Goal: Task Accomplishment & Management: Use online tool/utility

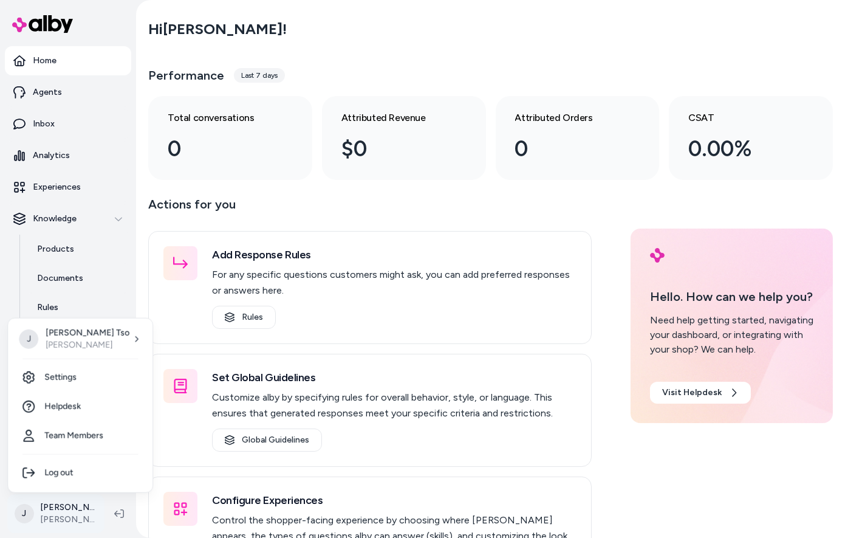
click at [51, 519] on html "Home Agents Inbox Analytics Experiences Knowledge Products Documents Rules Veri…" at bounding box center [422, 269] width 845 height 538
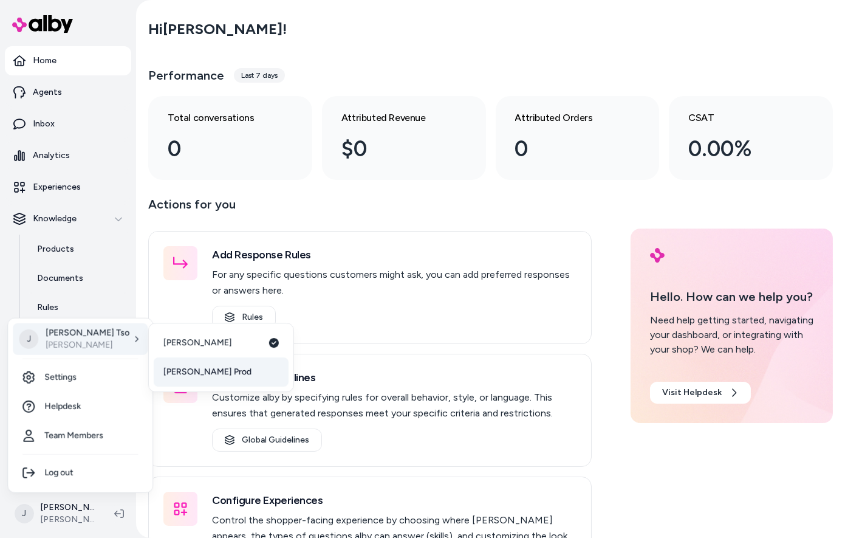
click at [186, 371] on span "[PERSON_NAME] Prod" at bounding box center [207, 372] width 88 height 12
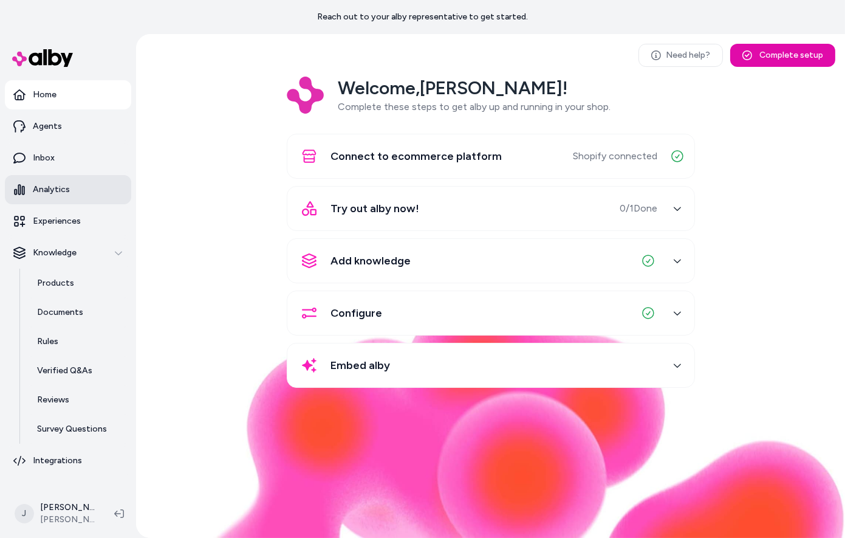
click at [63, 197] on link "Analytics" at bounding box center [68, 189] width 126 height 29
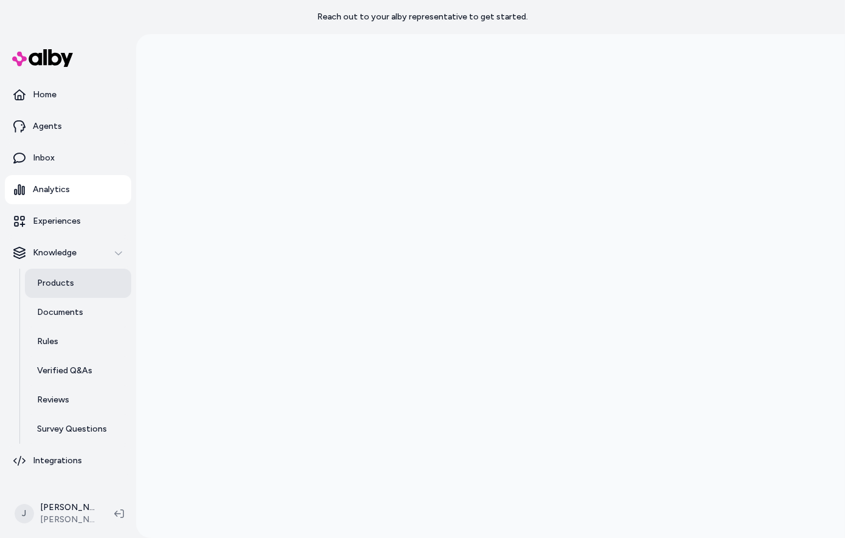
click at [52, 278] on p "Products" at bounding box center [55, 283] width 37 height 12
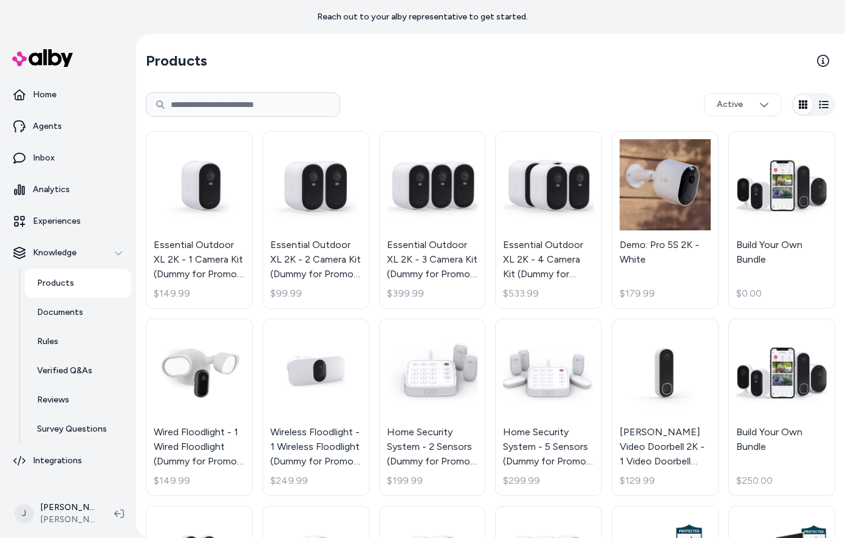
click at [191, 108] on input at bounding box center [243, 104] width 194 height 24
type input "**********"
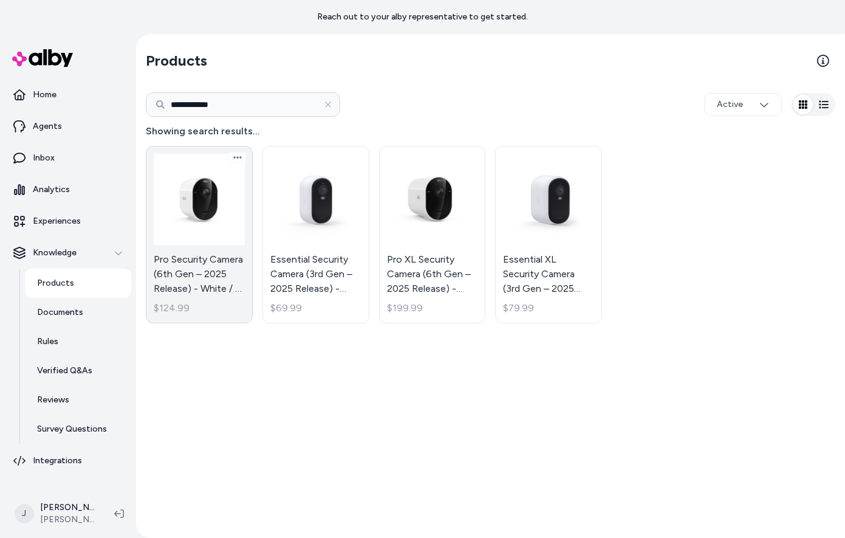
click at [183, 215] on link "Pro Security Camera (6th Gen – 2025 Release) - White / 1 Camera $124.99" at bounding box center [199, 234] width 107 height 177
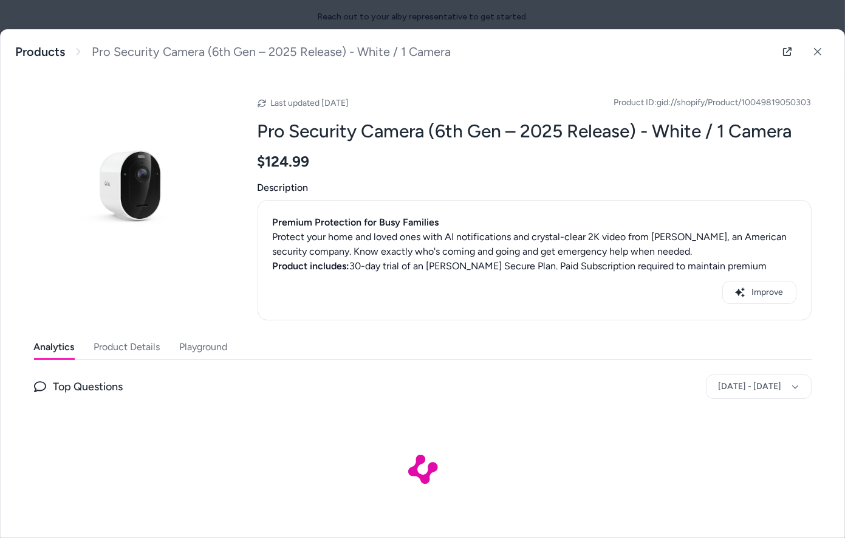
click at [128, 349] on button "Product Details" at bounding box center [127, 347] width 66 height 24
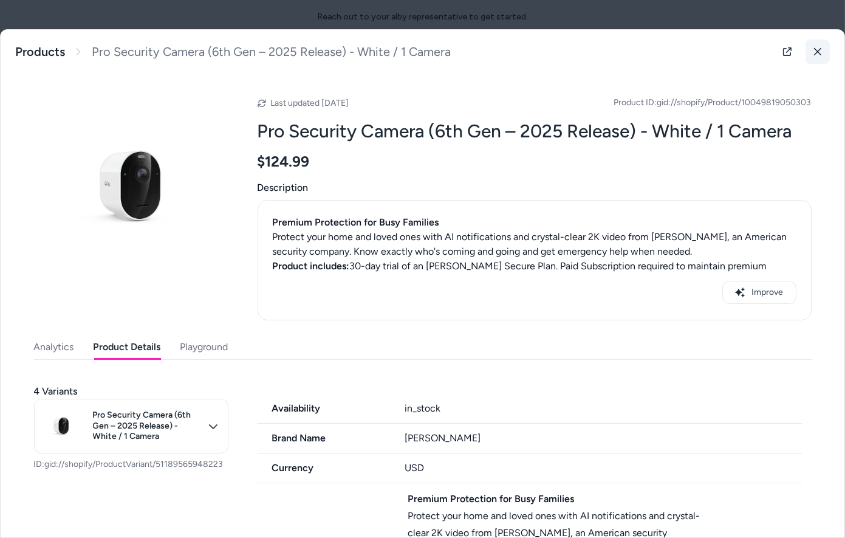
click at [814, 47] on icon at bounding box center [817, 51] width 9 height 9
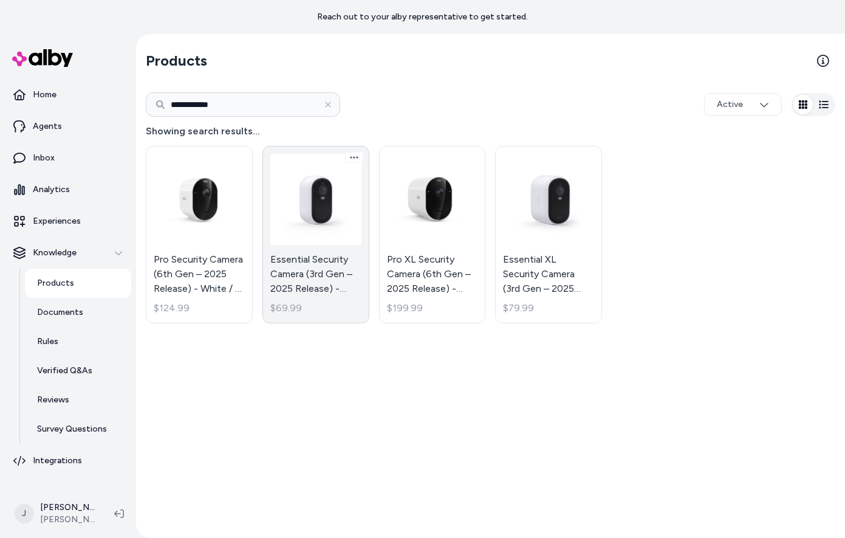
click at [338, 221] on link "Essential Security Camera (3rd Gen – 2025 Release) - White / 1 Camera $69.99" at bounding box center [315, 234] width 107 height 177
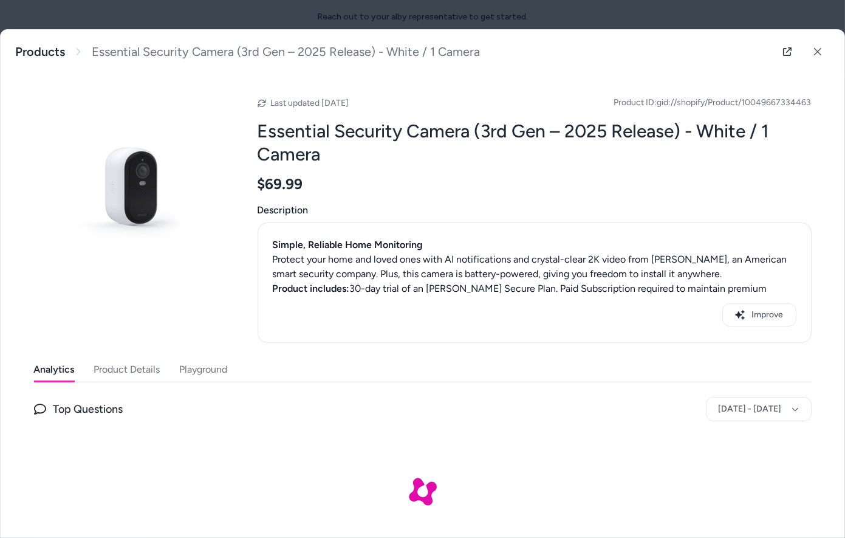
click at [133, 367] on button "Product Details" at bounding box center [127, 369] width 66 height 24
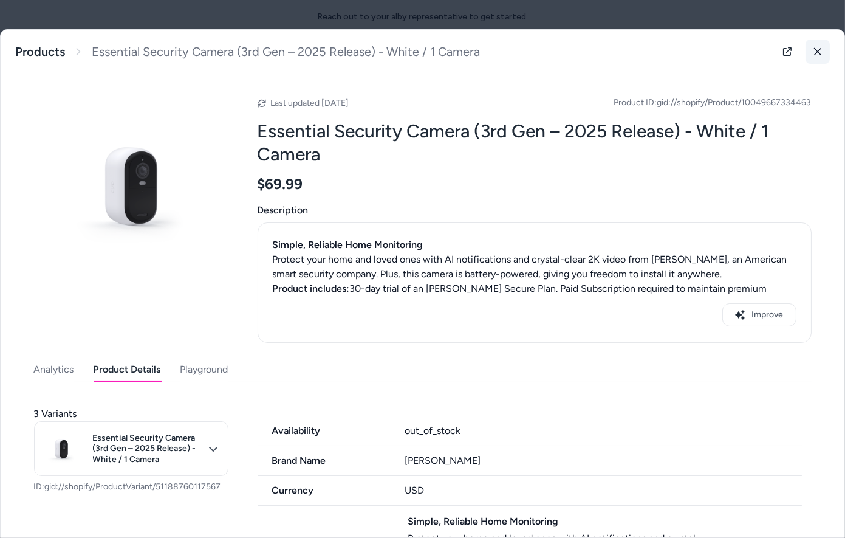
click at [813, 54] on icon at bounding box center [817, 51] width 9 height 9
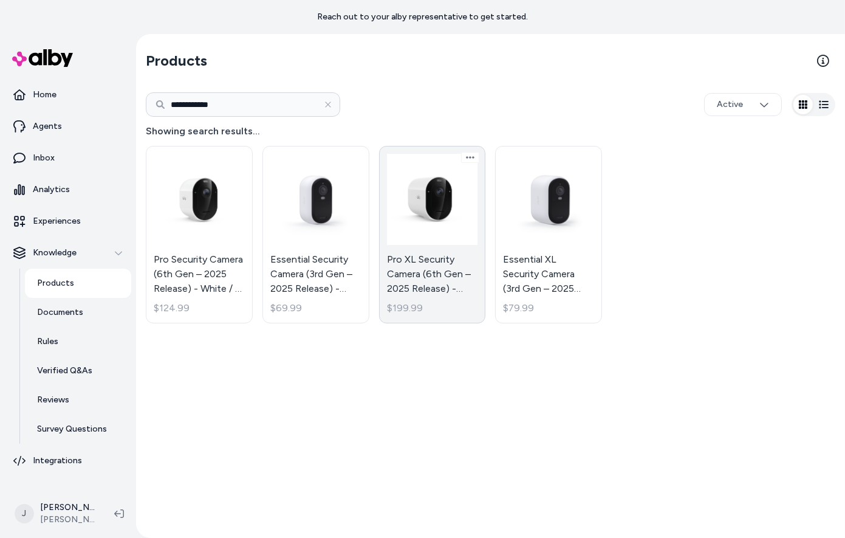
click at [418, 265] on link "Pro XL Security Camera (6th Gen – 2025 Release) - White / 1 Camera $199.99" at bounding box center [432, 234] width 107 height 177
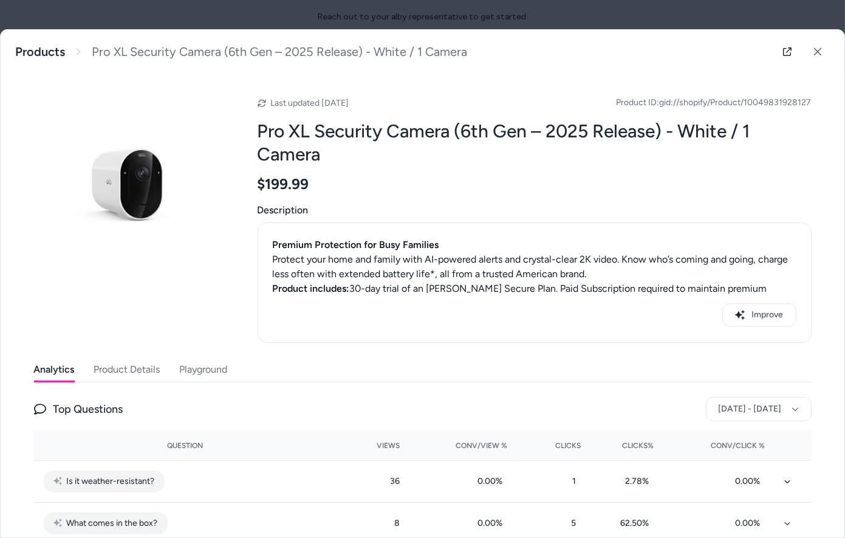
click at [109, 375] on button "Product Details" at bounding box center [127, 369] width 66 height 24
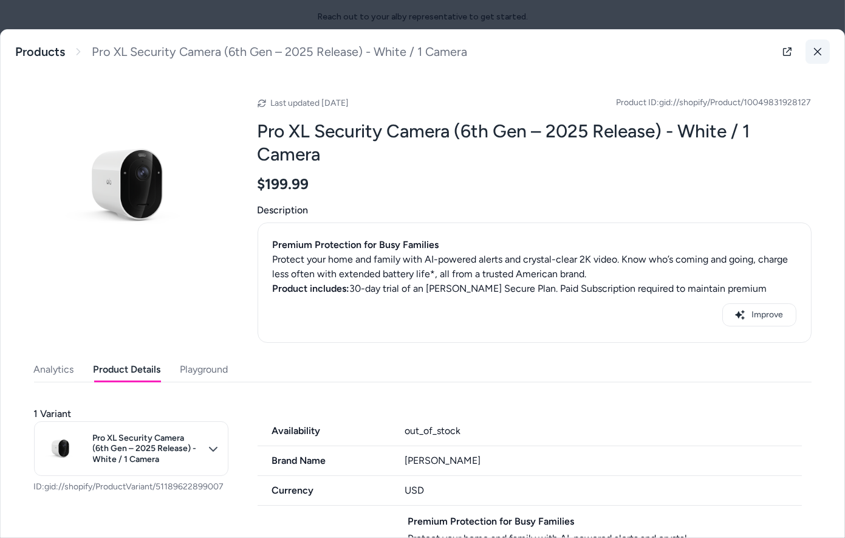
click at [814, 55] on icon at bounding box center [817, 51] width 9 height 9
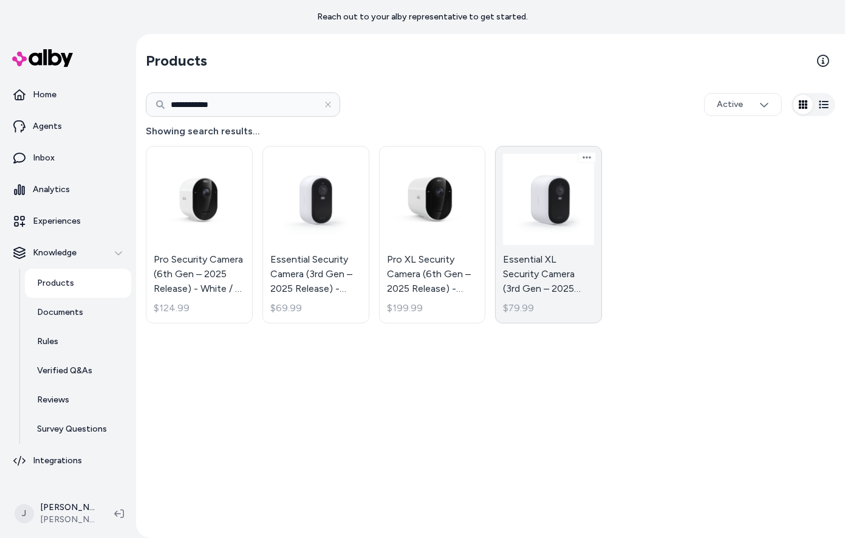
click at [529, 196] on link "Essential XL Security Camera (3rd Gen – 2025 Release) - White / 2K / 1 Camera $…" at bounding box center [548, 234] width 107 height 177
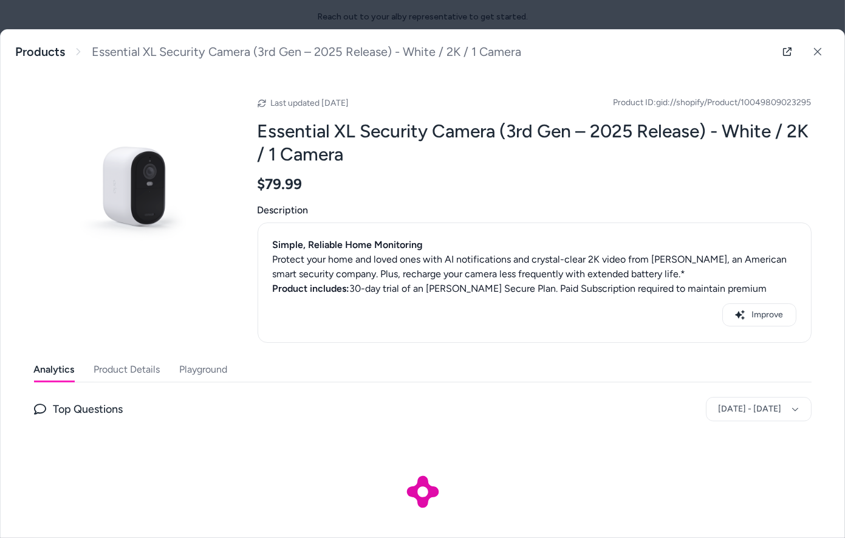
click at [109, 370] on button "Product Details" at bounding box center [127, 369] width 66 height 24
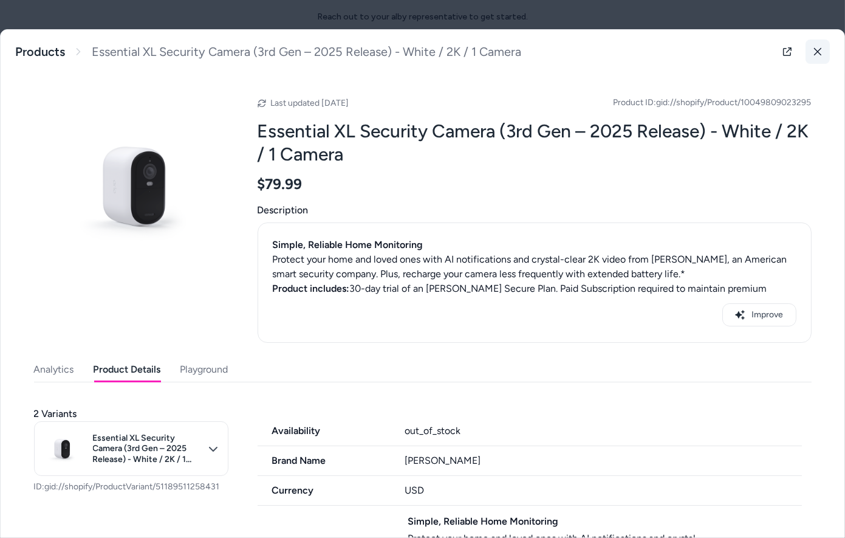
click at [819, 50] on button at bounding box center [817, 51] width 24 height 24
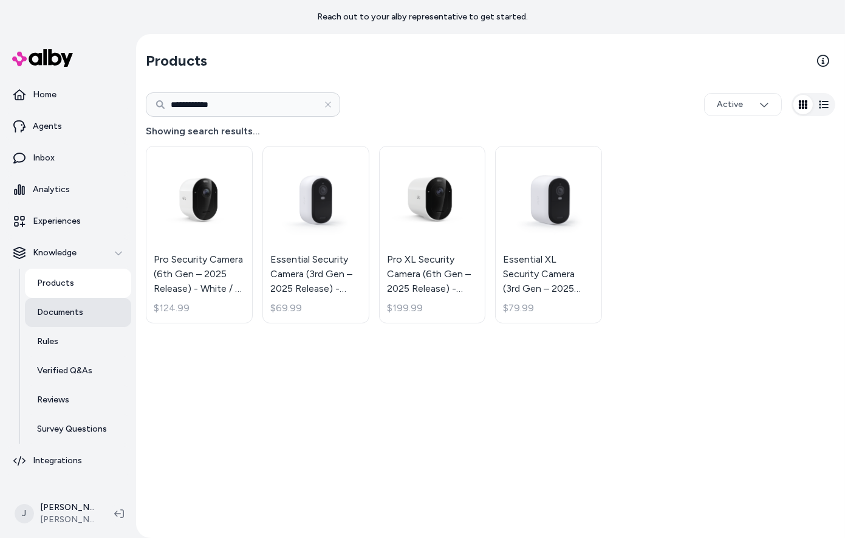
click at [78, 316] on p "Documents" at bounding box center [60, 312] width 46 height 12
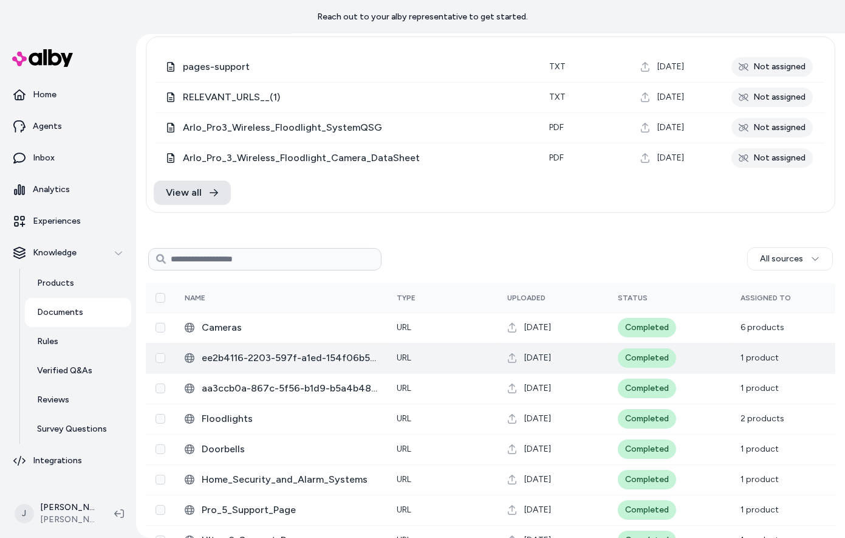
scroll to position [81, 0]
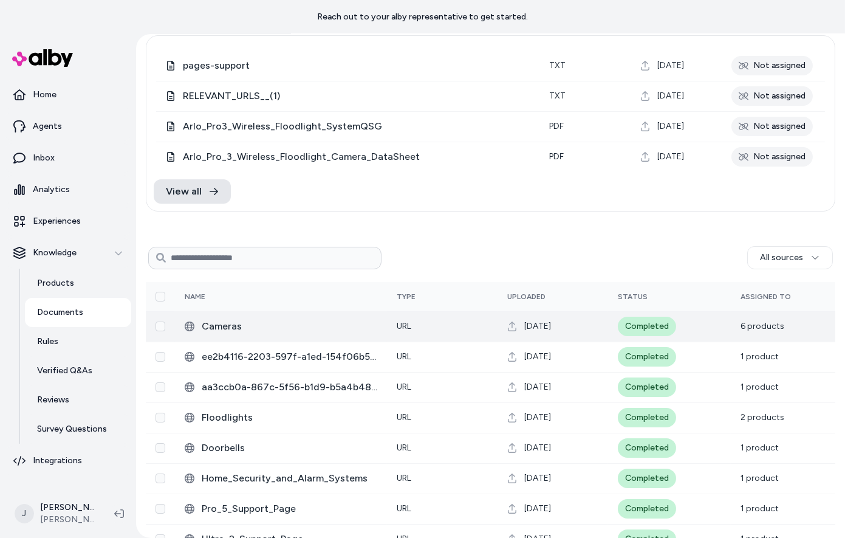
click at [230, 326] on span "Cameras" at bounding box center [290, 326] width 176 height 15
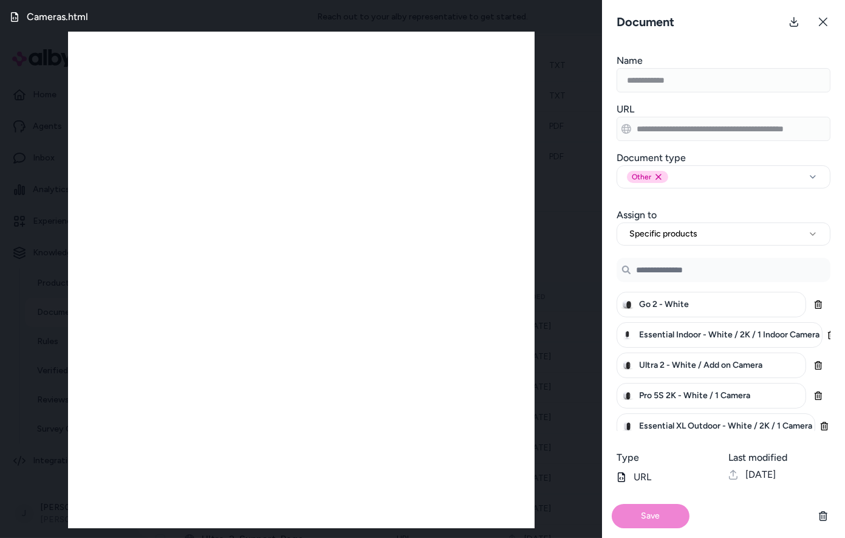
click at [774, 340] on div "Essential Indoor - White / 2K / 1 Indoor Camera" at bounding box center [719, 335] width 206 height 26
click at [787, 338] on span "Essential Indoor - White / 2K / 1 Indoor Camera" at bounding box center [729, 335] width 180 height 12
click at [787, 336] on span "Essential Indoor - White / 2K / 1 Indoor Camera" at bounding box center [729, 335] width 180 height 12
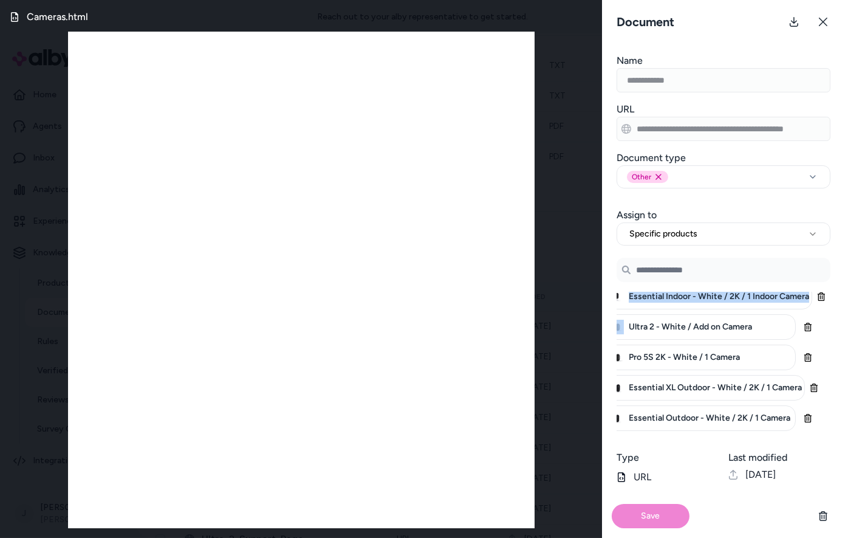
scroll to position [0, 15]
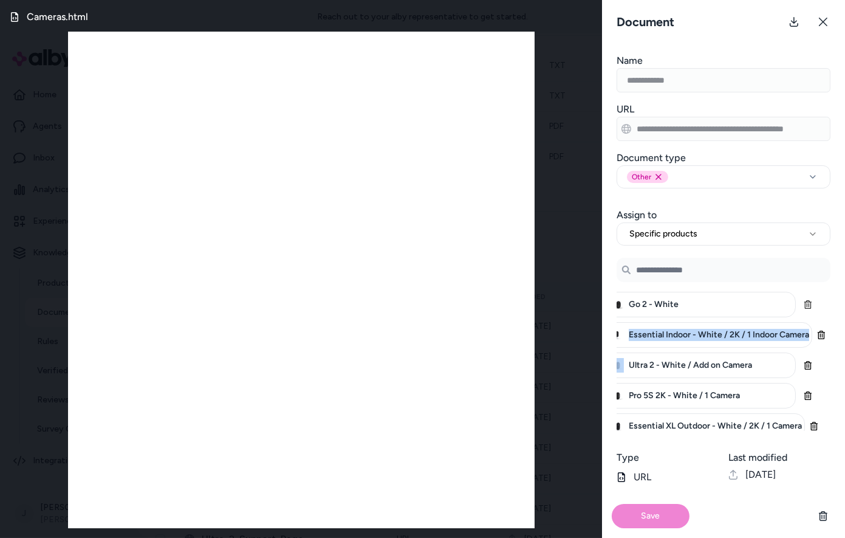
click at [804, 304] on icon "button" at bounding box center [807, 304] width 7 height 9
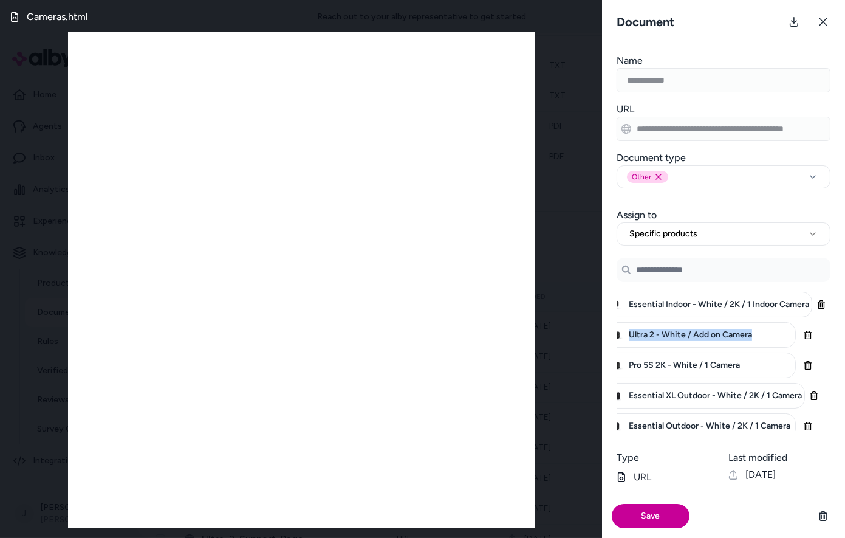
click at [643, 510] on button "Save" at bounding box center [651, 516] width 78 height 24
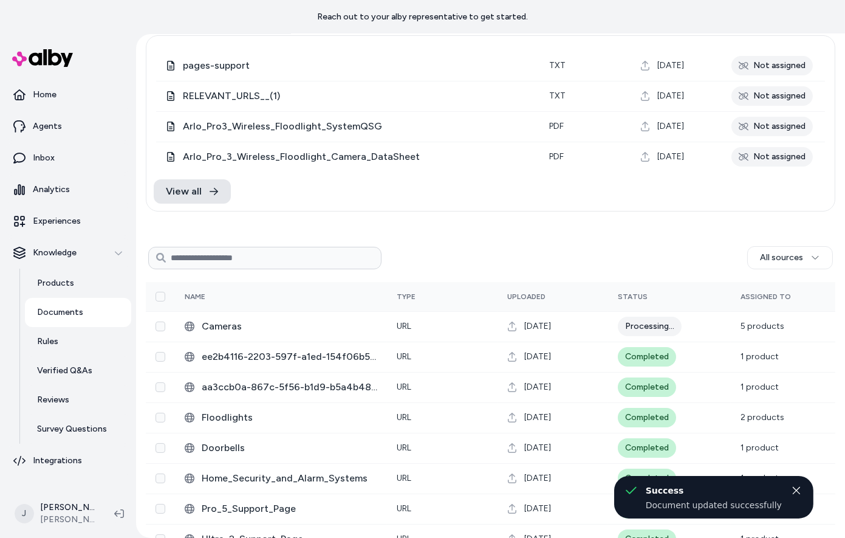
scroll to position [34, 0]
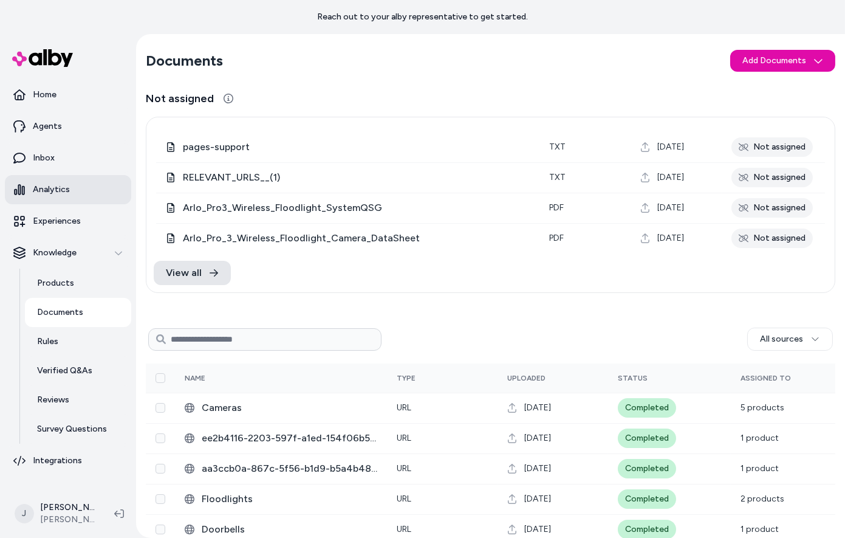
click at [58, 188] on p "Analytics" at bounding box center [51, 189] width 37 height 12
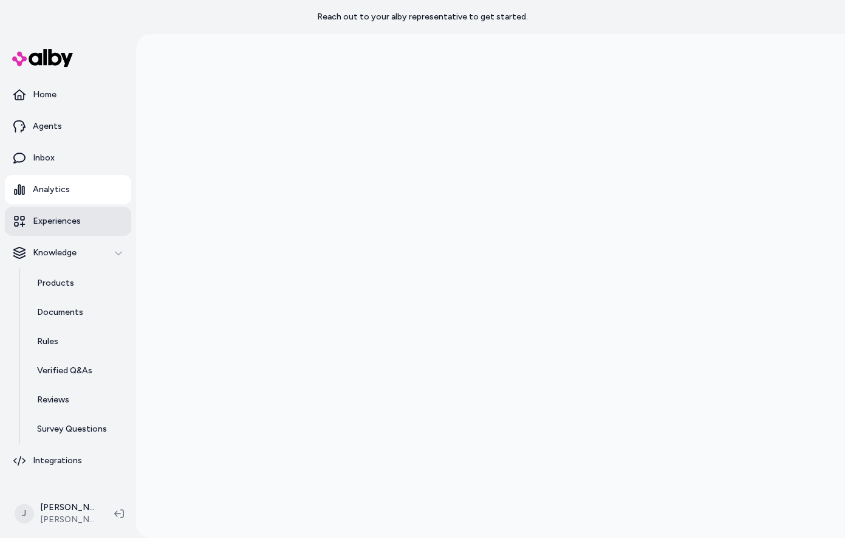
click at [49, 221] on p "Experiences" at bounding box center [57, 221] width 48 height 12
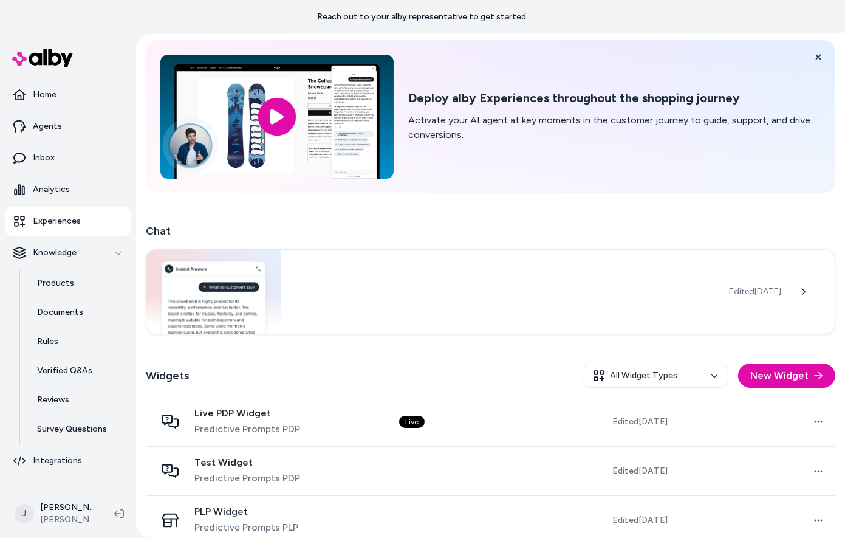
scroll to position [109, 0]
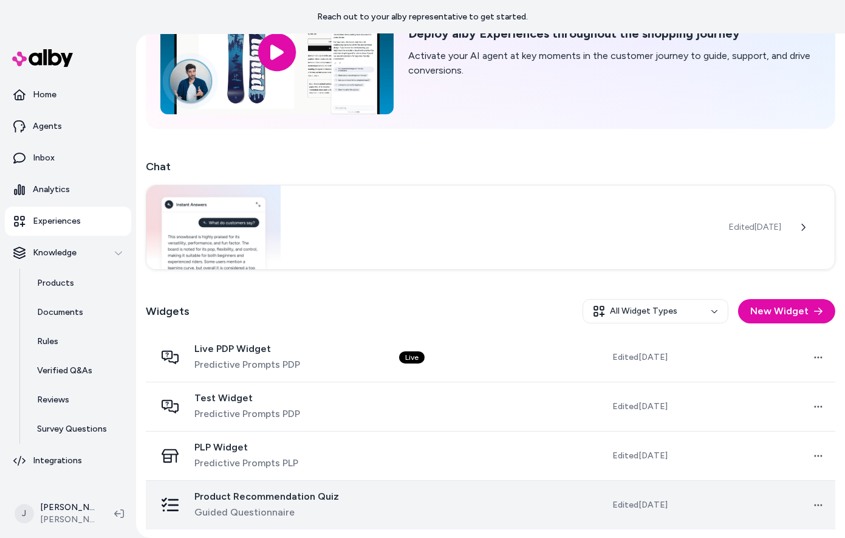
click at [309, 499] on span "Product Recommendation Quiz" at bounding box center [266, 496] width 145 height 12
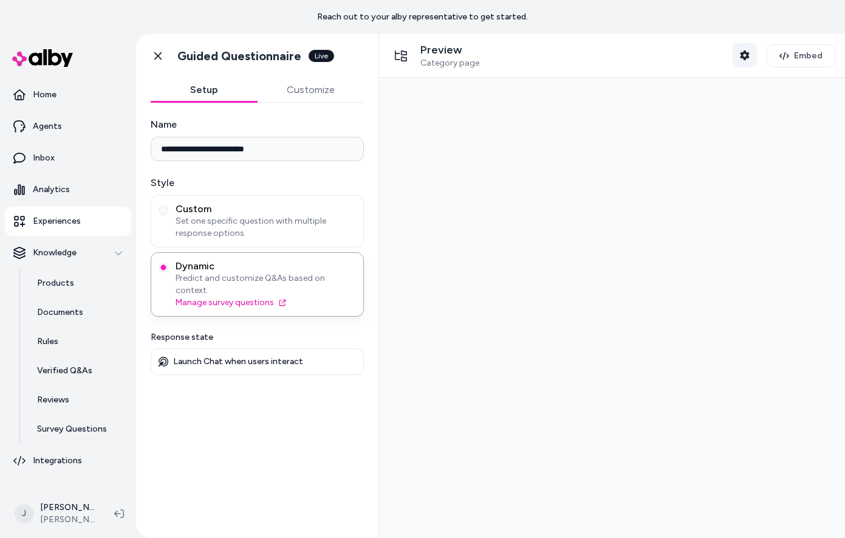
click at [746, 58] on icon "button" at bounding box center [744, 55] width 9 height 10
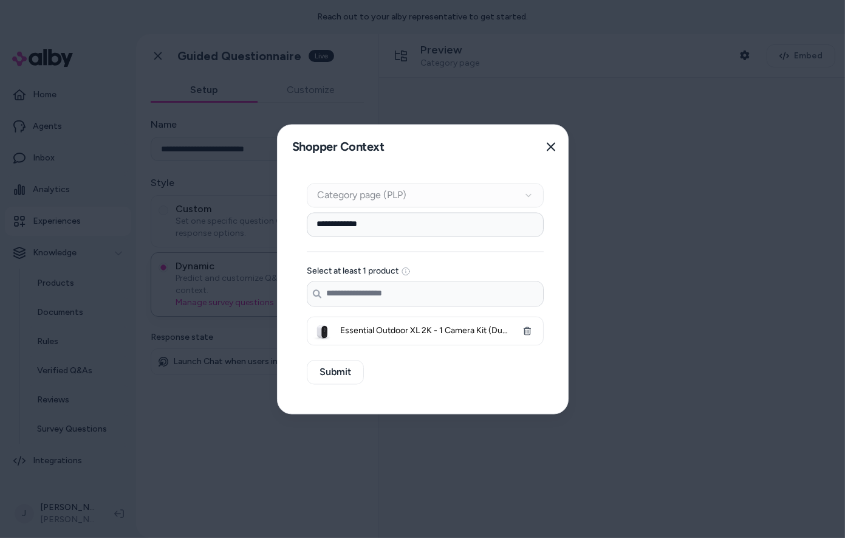
click at [446, 333] on span "Essential Outdoor XL 2K - 1 Camera Kit (Dummy for Promo Page)" at bounding box center [425, 330] width 170 height 12
click at [448, 302] on input "Search products..." at bounding box center [425, 293] width 236 height 24
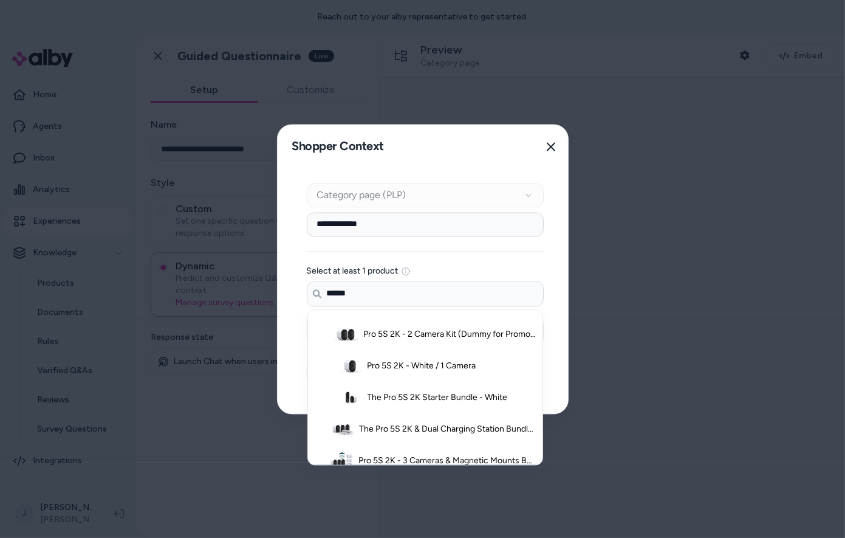
scroll to position [191, 0]
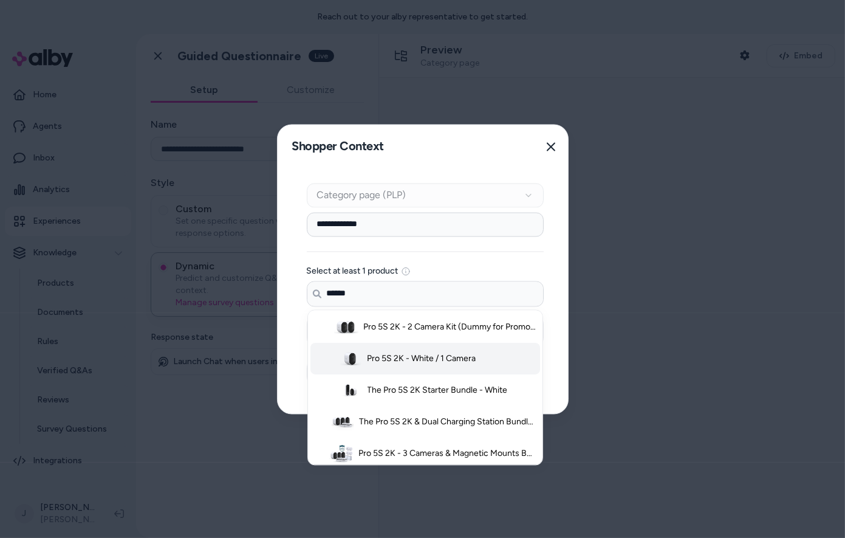
click at [444, 357] on span "Pro 5S 2K - White / 1 Camera" at bounding box center [421, 358] width 109 height 12
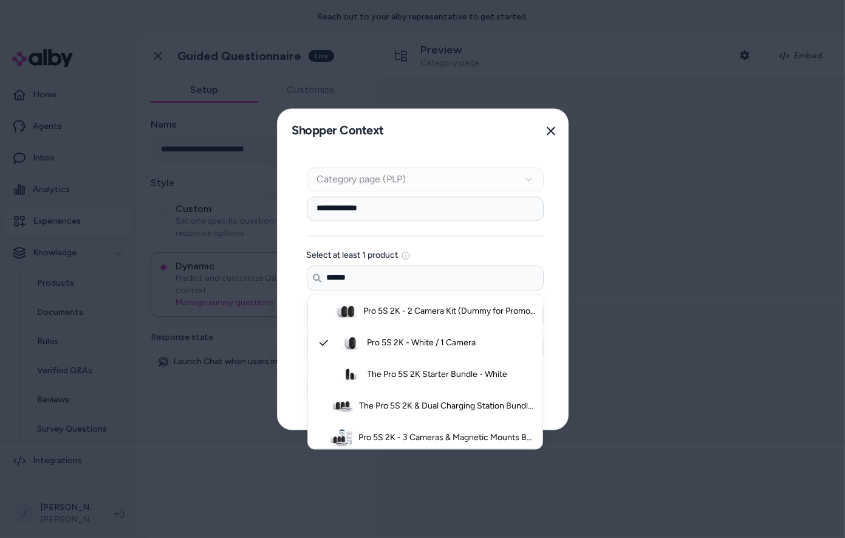
type input "******"
click at [555, 398] on div "**********" at bounding box center [425, 290] width 295 height 276
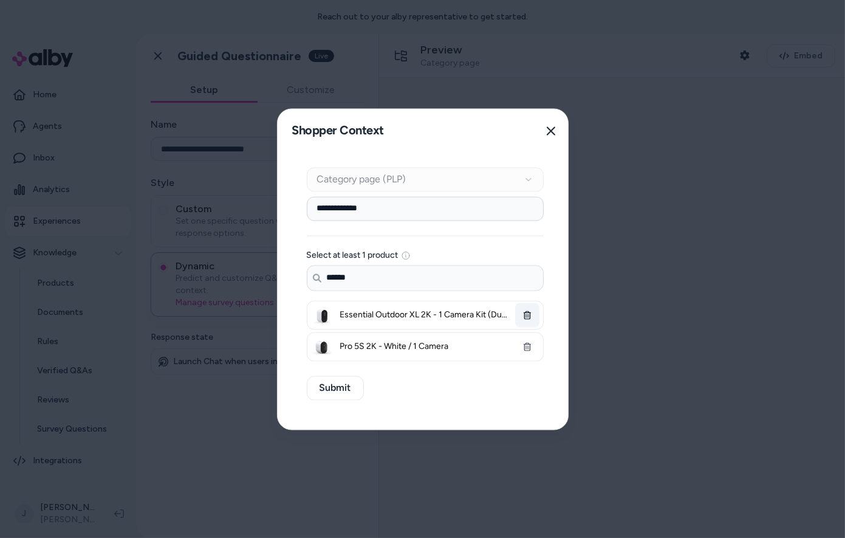
click at [523, 316] on icon "button" at bounding box center [526, 314] width 7 height 9
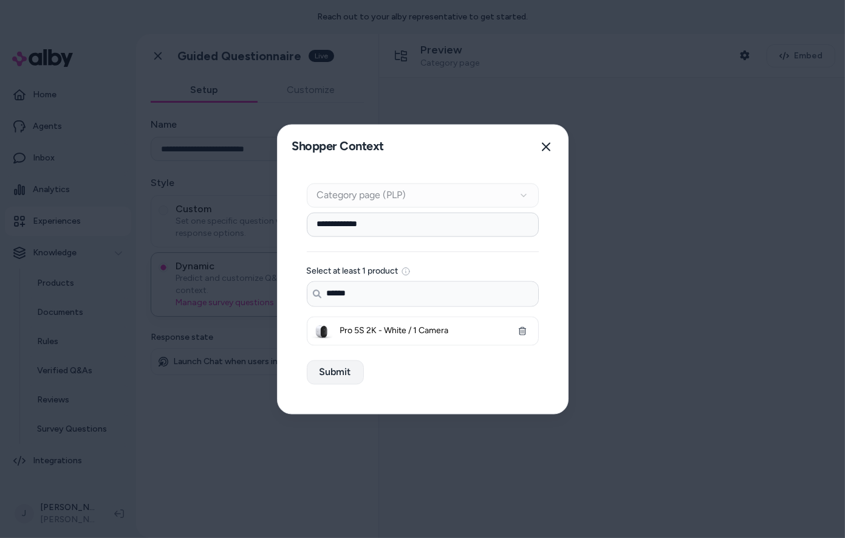
click at [333, 370] on button "Submit" at bounding box center [335, 372] width 57 height 24
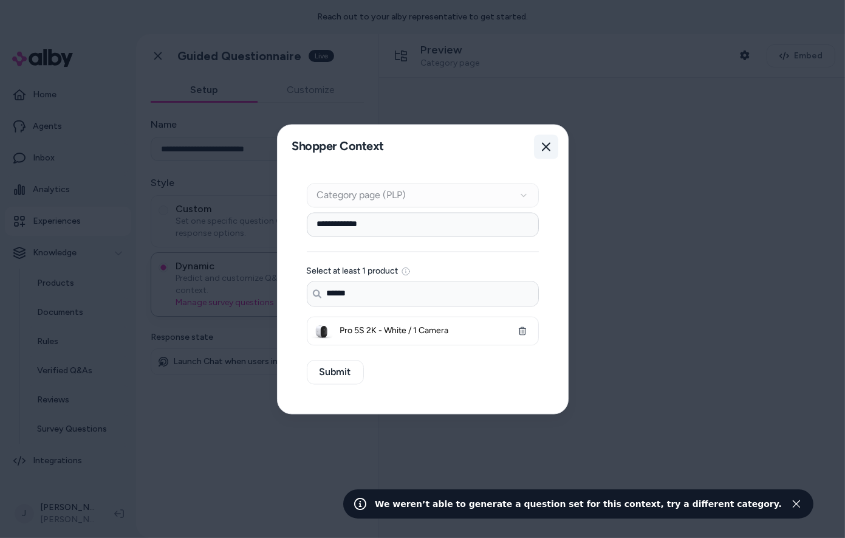
click at [543, 148] on icon "button" at bounding box center [546, 147] width 10 height 10
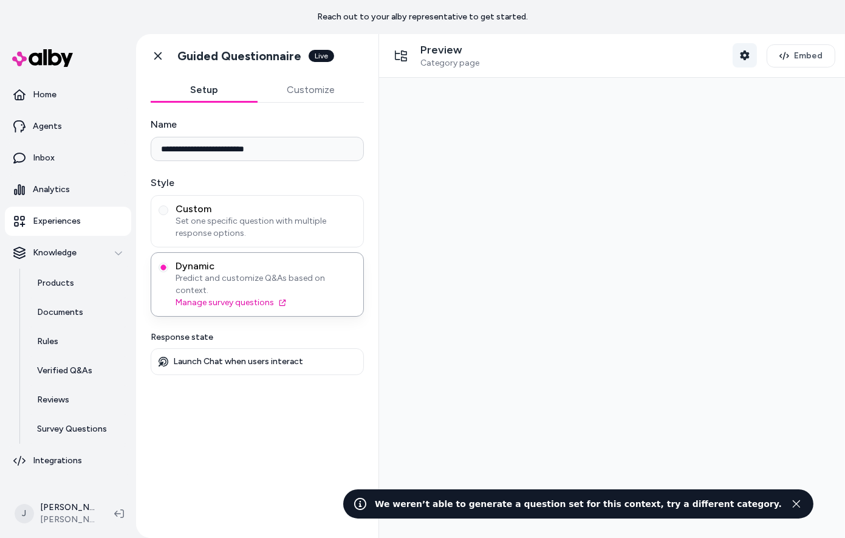
click at [752, 53] on button "Shopper Context" at bounding box center [744, 55] width 24 height 24
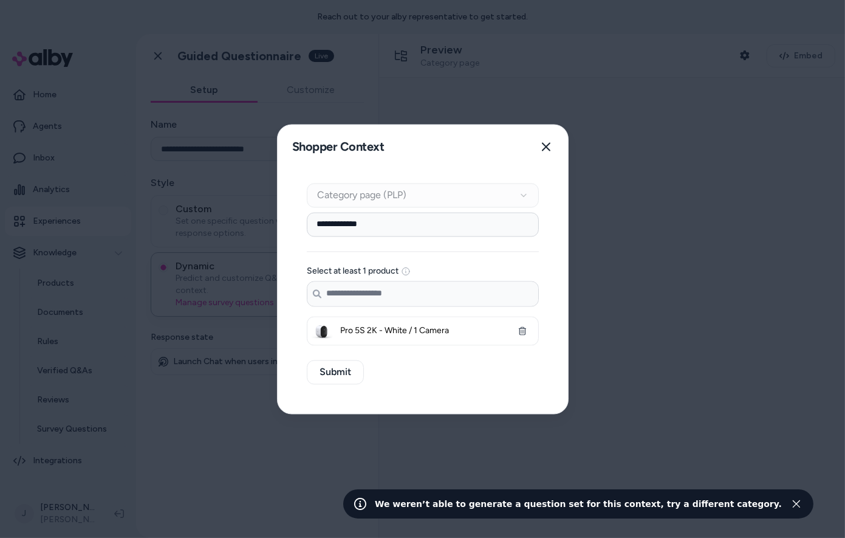
click at [466, 226] on input "**********" at bounding box center [423, 224] width 232 height 24
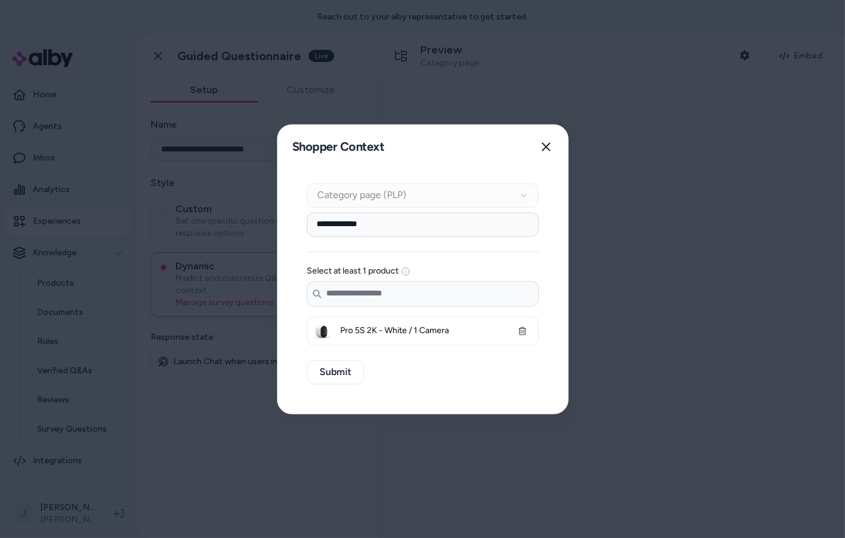
click at [466, 226] on input "**********" at bounding box center [423, 224] width 232 height 24
click at [369, 226] on input "**********" at bounding box center [423, 224] width 232 height 24
click at [335, 374] on button "Submit" at bounding box center [335, 372] width 57 height 24
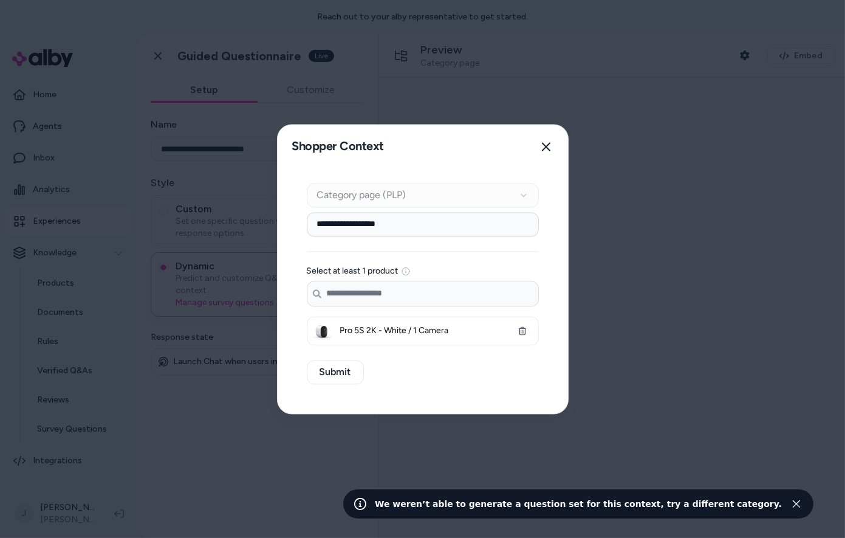
click at [341, 230] on input "**********" at bounding box center [423, 224] width 232 height 24
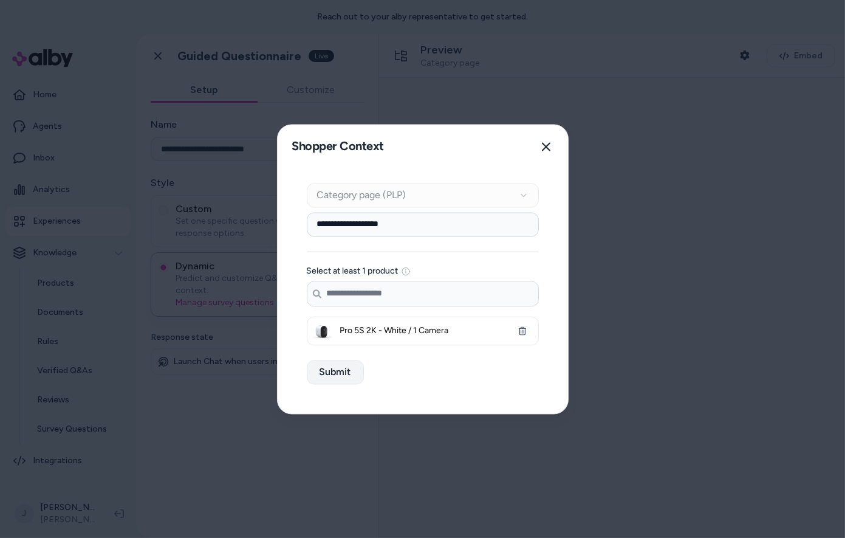
type input "**********"
click at [335, 374] on button "Submit" at bounding box center [335, 372] width 57 height 24
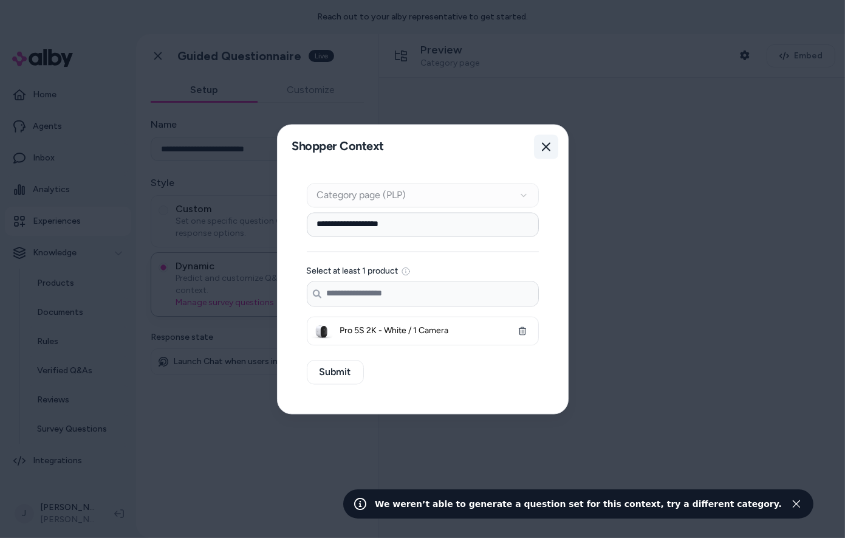
click at [551, 148] on button "Close" at bounding box center [546, 146] width 24 height 24
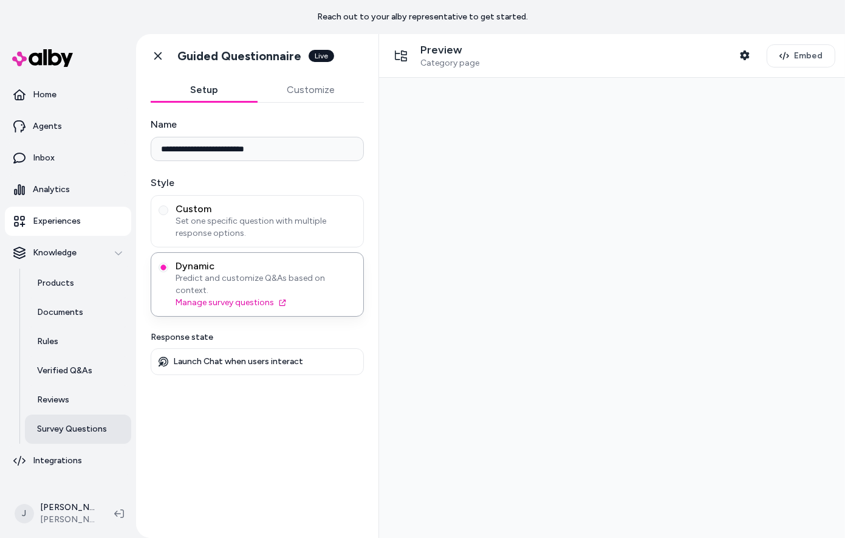
click at [66, 422] on link "Survey Questions" at bounding box center [78, 428] width 106 height 29
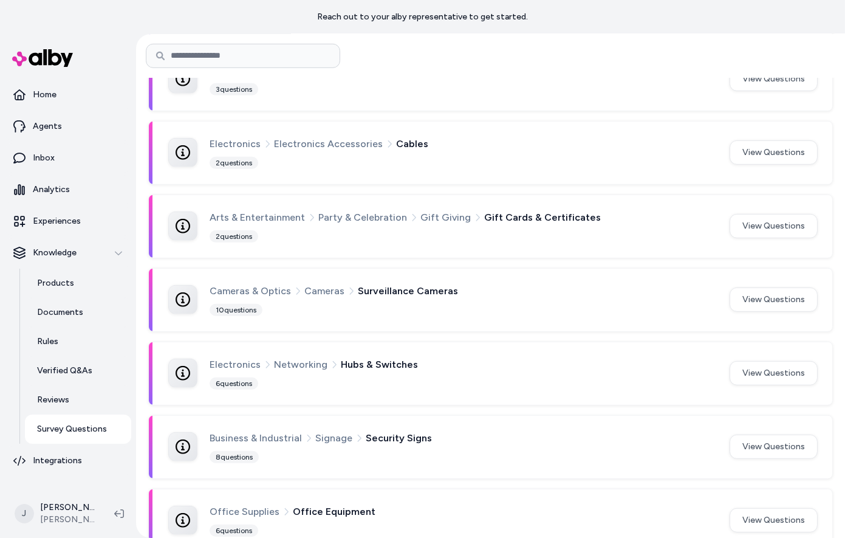
scroll to position [1240, 0]
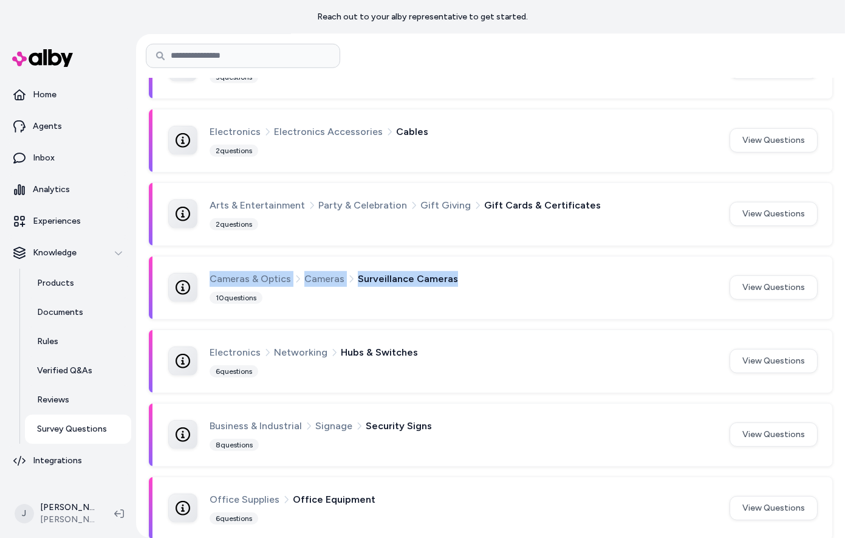
drag, startPoint x: 209, startPoint y: 268, endPoint x: 474, endPoint y: 276, distance: 265.5
click at [474, 276] on div "Cameras & Optics Cameras Surveillance Cameras" at bounding box center [462, 279] width 505 height 16
copy div "Cameras & Optics Cameras Surveillance Cameras"
click at [26, 220] on link "Experiences" at bounding box center [68, 221] width 126 height 29
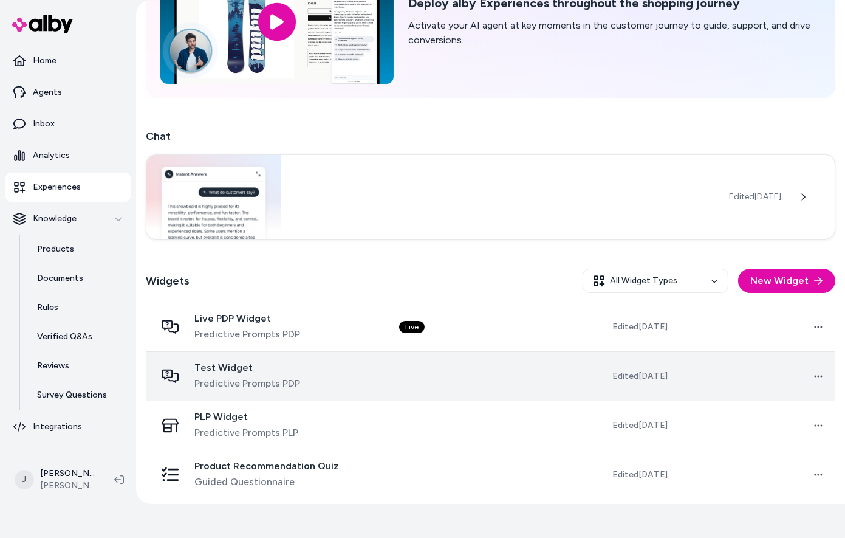
scroll to position [109, 0]
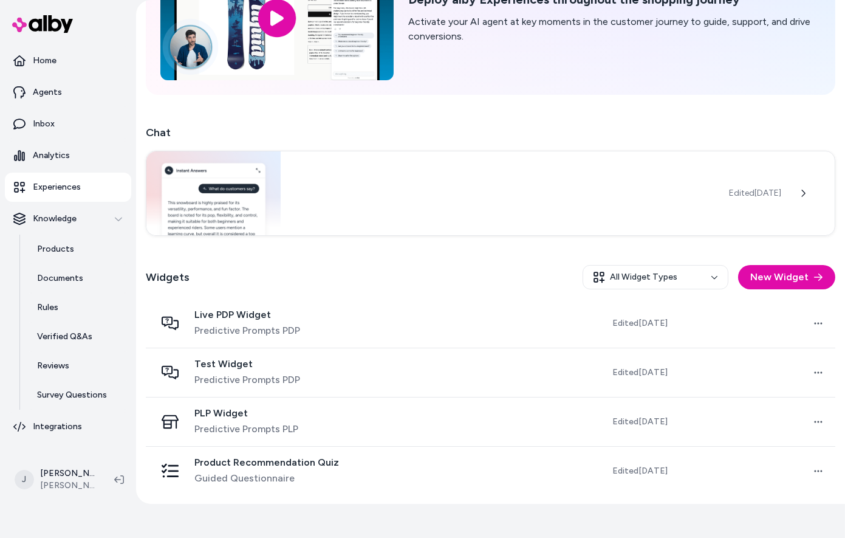
click at [261, 464] on span "Product Recommendation Quiz" at bounding box center [266, 462] width 145 height 12
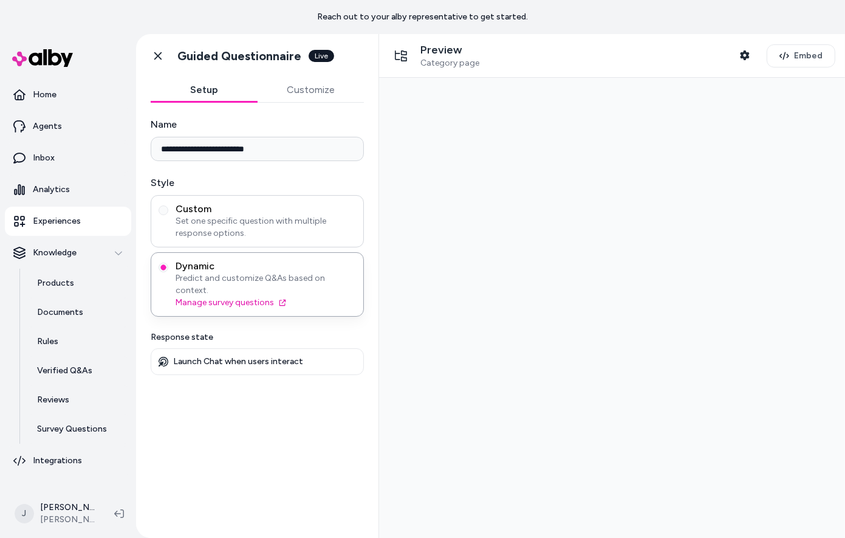
click at [297, 217] on span "Set one specific question with multiple response options." at bounding box center [266, 227] width 180 height 24
click at [168, 215] on button "Custom Set one specific question with multiple response options." at bounding box center [164, 210] width 10 height 10
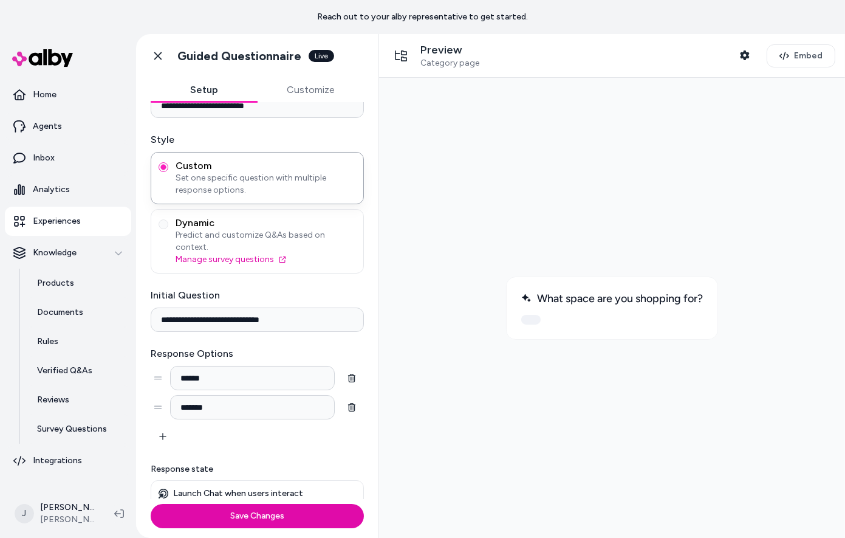
scroll to position [48, 0]
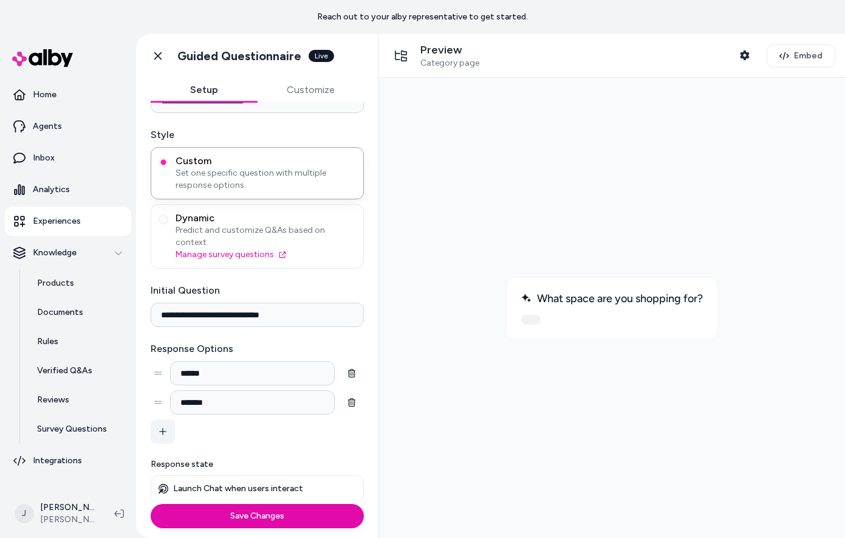
click at [172, 428] on button "button" at bounding box center [163, 431] width 24 height 24
click at [197, 427] on input at bounding box center [252, 431] width 165 height 24
type input "*"
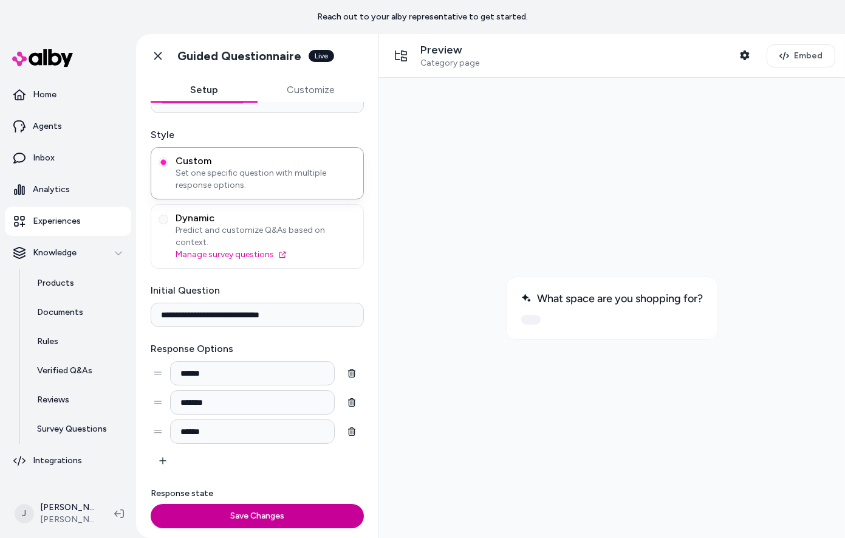
type input "******"
click at [278, 513] on button "Save Changes" at bounding box center [257, 516] width 213 height 24
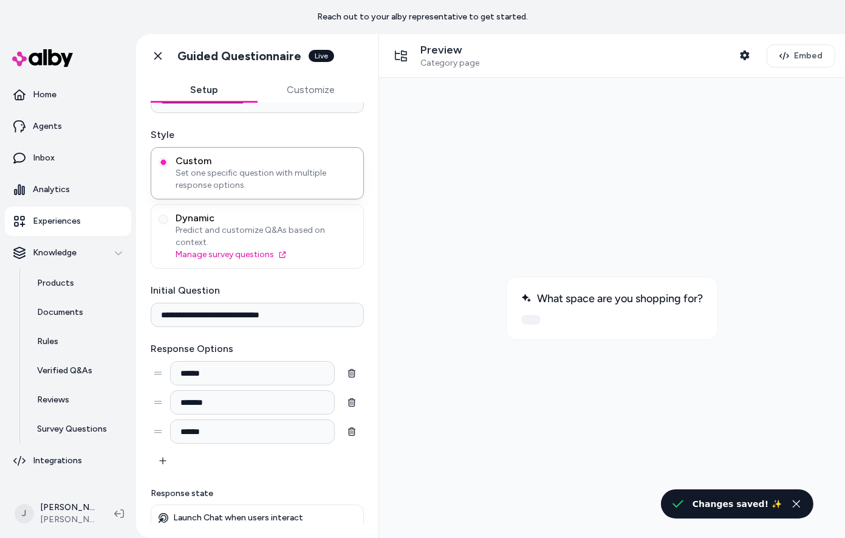
click at [528, 318] on button at bounding box center [530, 319] width 19 height 10
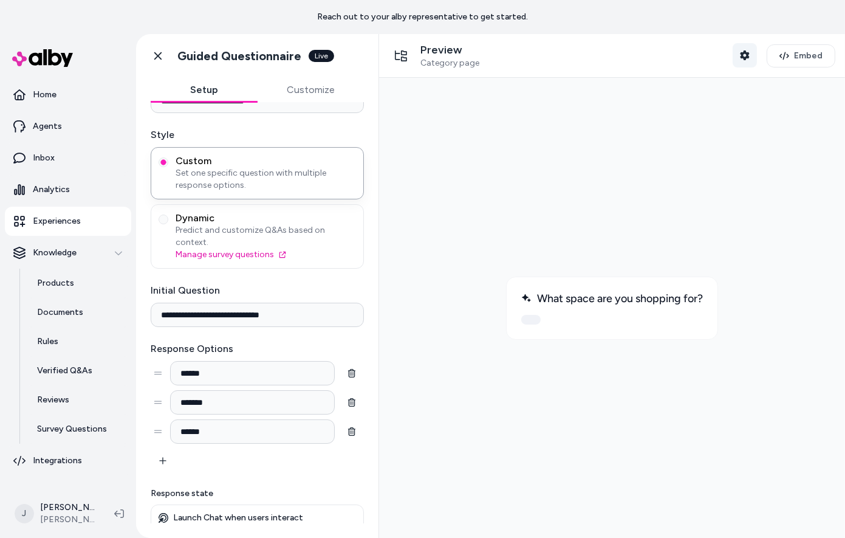
click at [748, 53] on icon "button" at bounding box center [744, 55] width 9 height 10
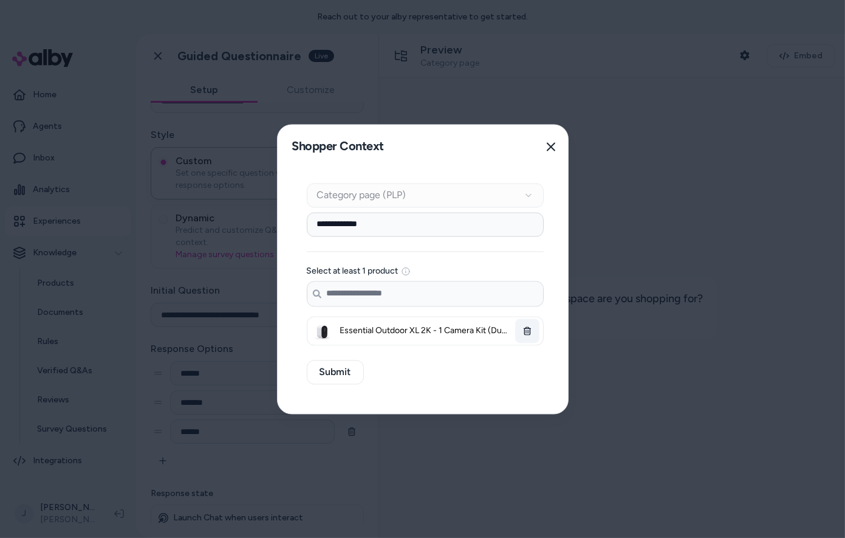
click at [528, 328] on icon "button" at bounding box center [527, 330] width 9 height 9
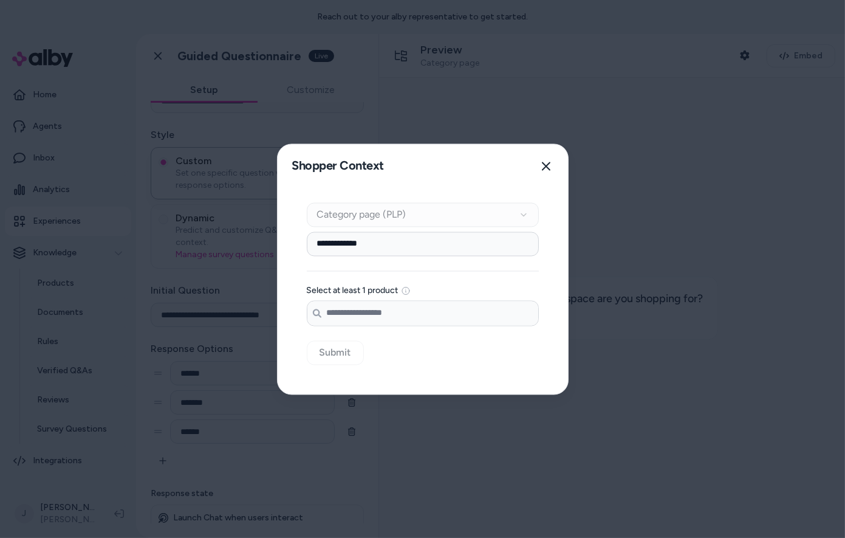
click at [451, 307] on input "Search products..." at bounding box center [422, 313] width 231 height 24
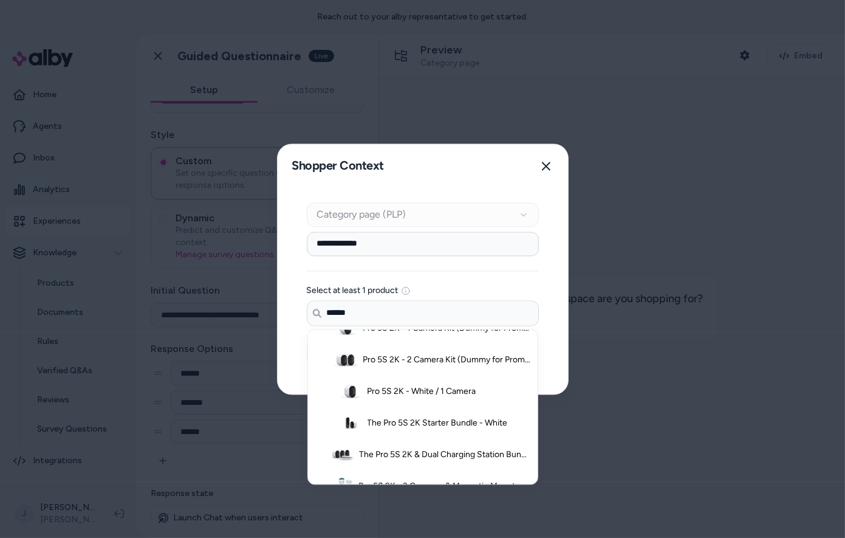
scroll to position [188, 0]
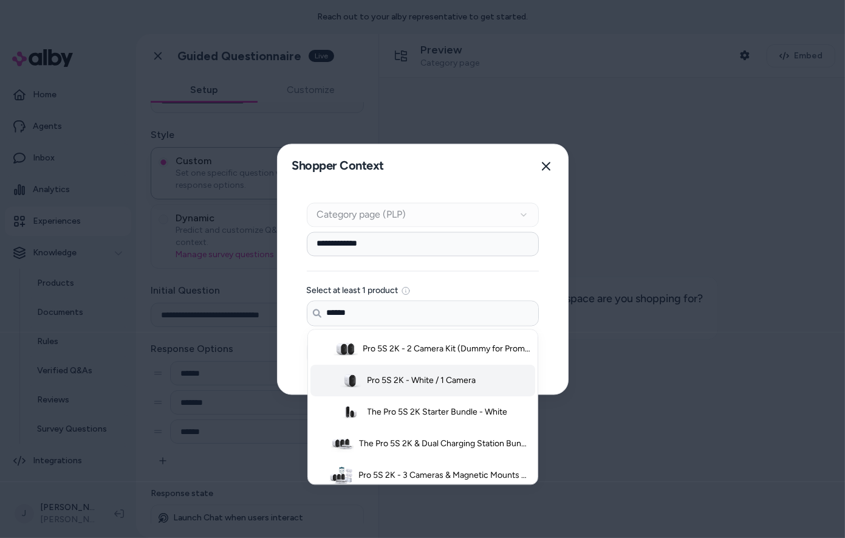
click at [374, 384] on span "Pro 5S 2K - White / 1 Camera" at bounding box center [421, 380] width 109 height 12
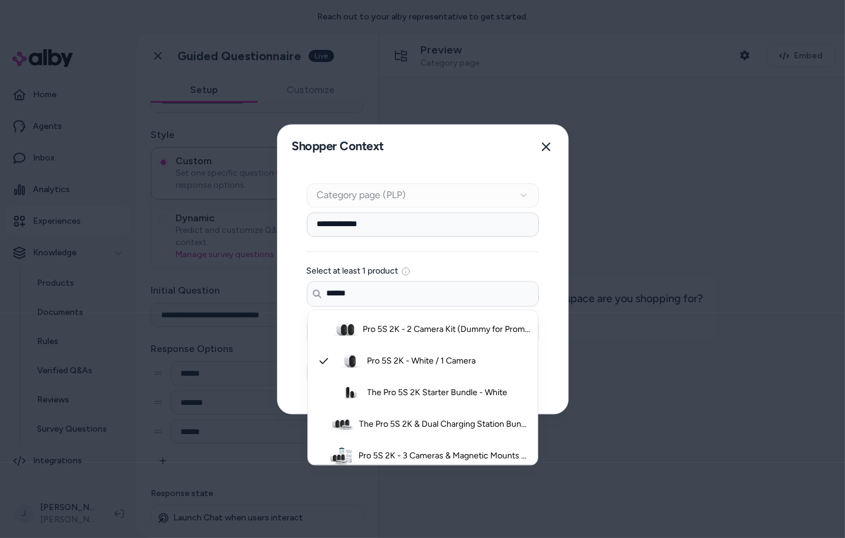
click at [393, 301] on input "******" at bounding box center [422, 293] width 231 height 24
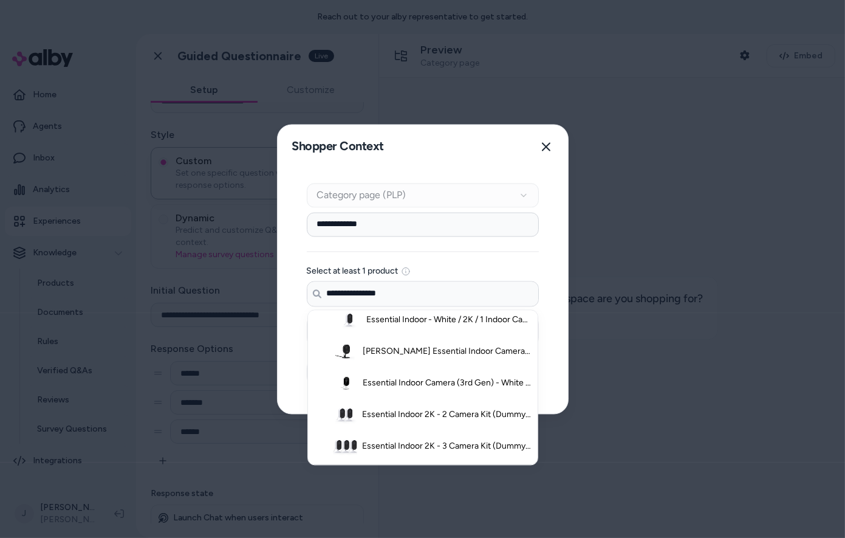
scroll to position [0, 0]
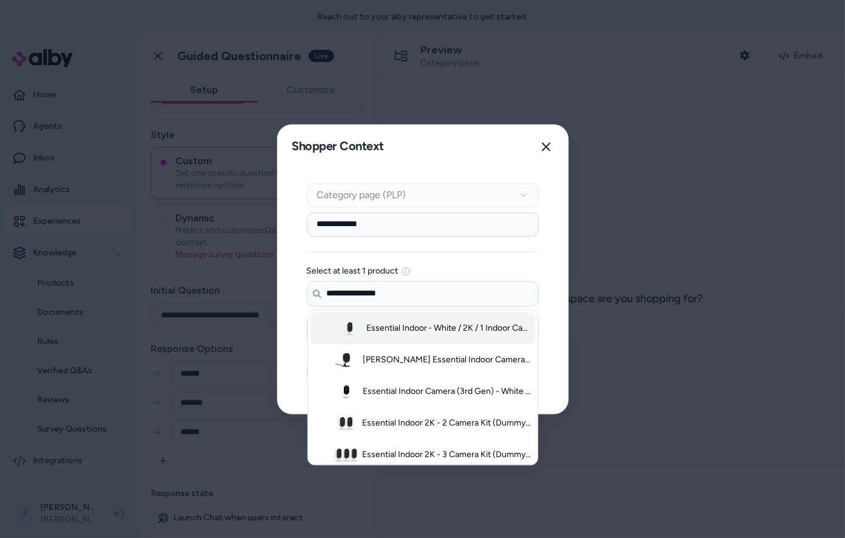
click at [401, 324] on span "Essential Indoor - White / 2K / 1 Indoor Camera" at bounding box center [448, 328] width 165 height 12
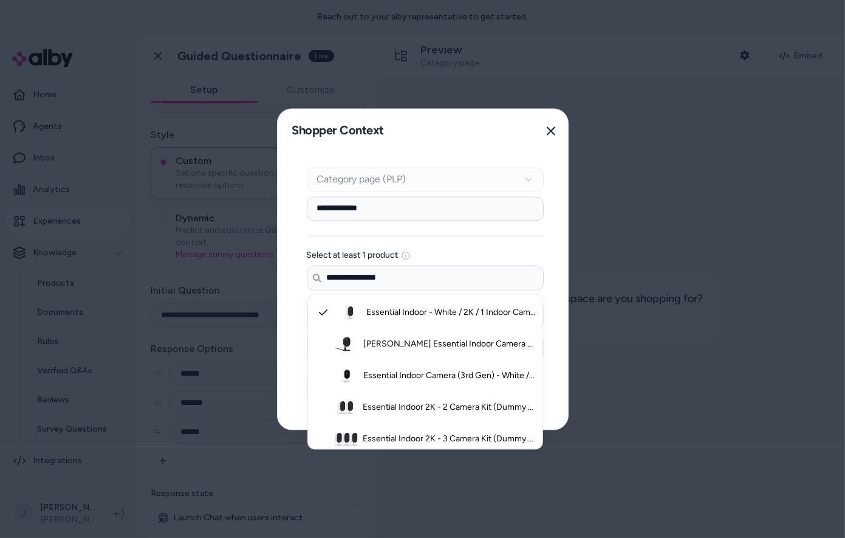
type input "**********"
click at [400, 246] on div "**********" at bounding box center [425, 278] width 237 height 165
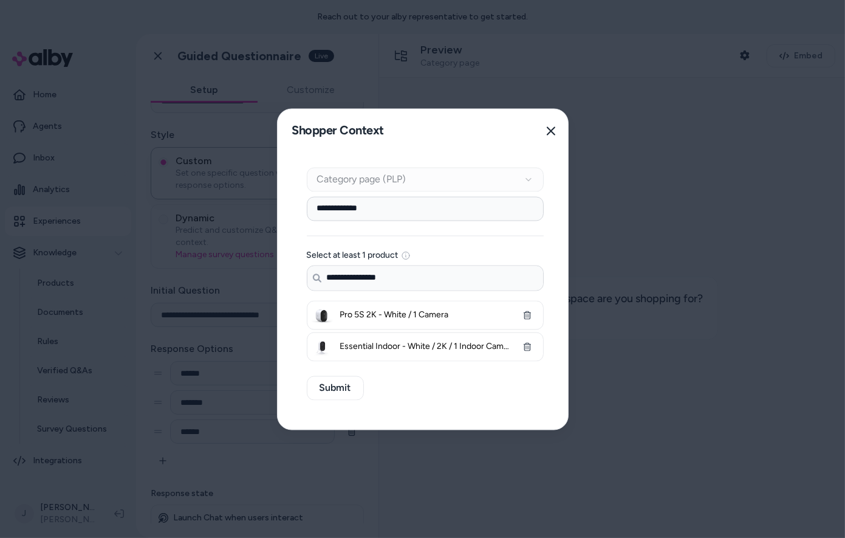
click at [397, 200] on input "**********" at bounding box center [425, 208] width 237 height 24
paste input "**********"
click at [384, 209] on input "**********" at bounding box center [425, 208] width 237 height 24
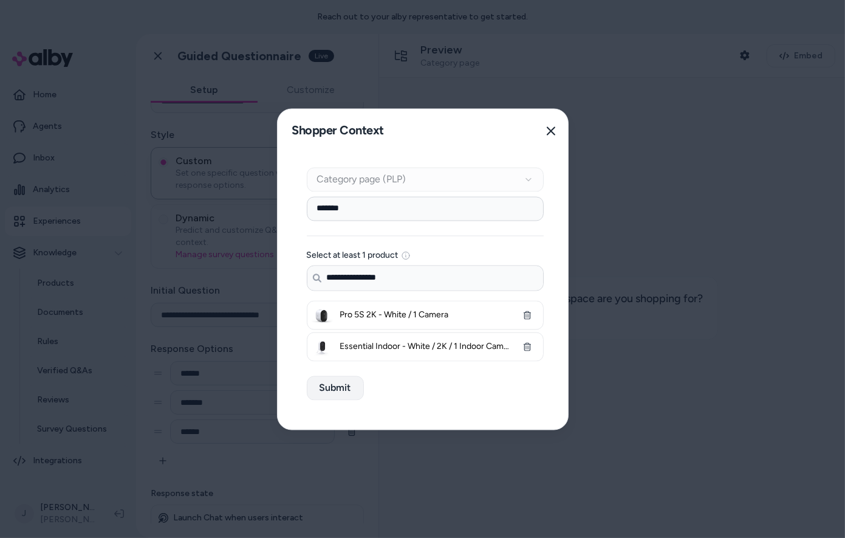
type input "*******"
click at [329, 383] on button "Submit" at bounding box center [335, 387] width 57 height 24
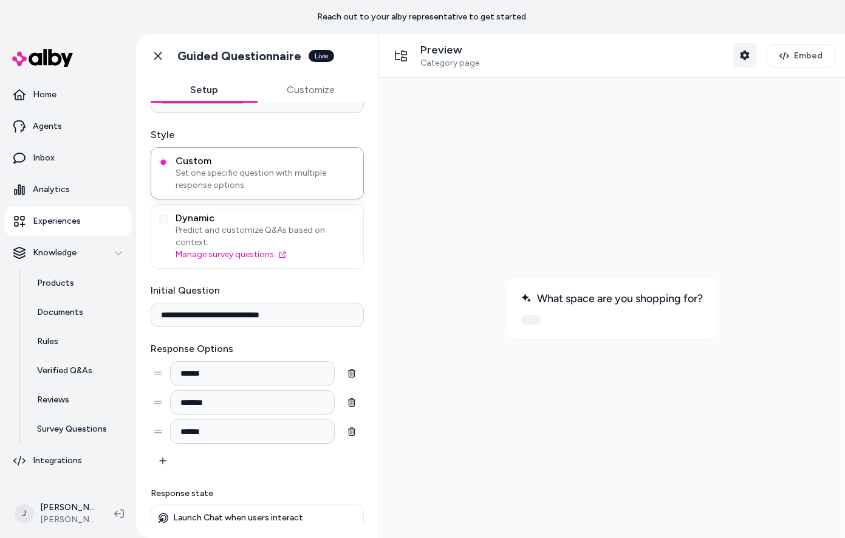
click at [746, 57] on icon "button" at bounding box center [744, 55] width 9 height 10
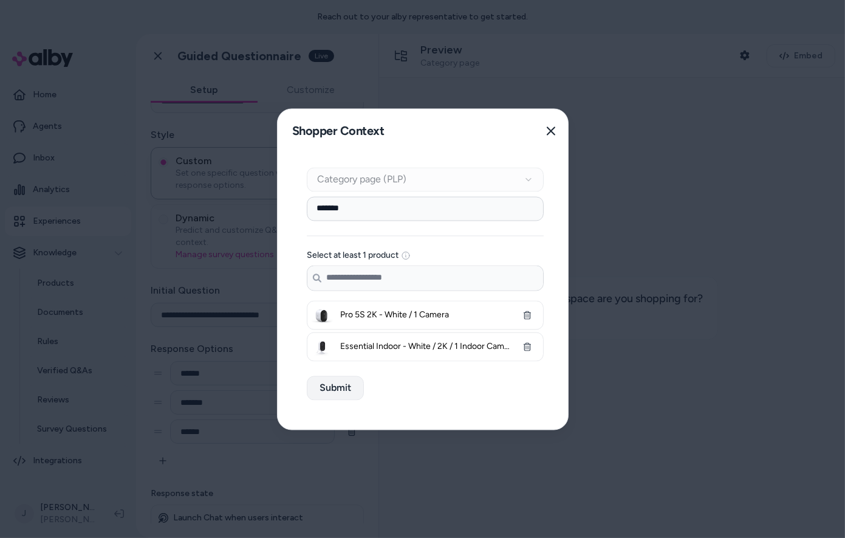
click at [327, 394] on button "Submit" at bounding box center [335, 387] width 57 height 24
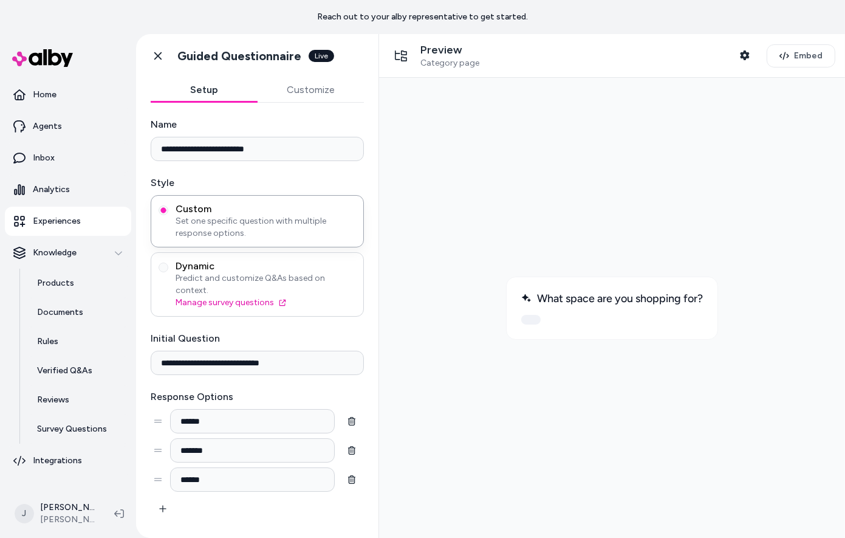
click at [324, 288] on span "Predict and customize Q&As based on context." at bounding box center [266, 284] width 180 height 24
click at [168, 272] on button "Dynamic Predict and customize Q&As based on context. Manage survey questions" at bounding box center [164, 267] width 10 height 10
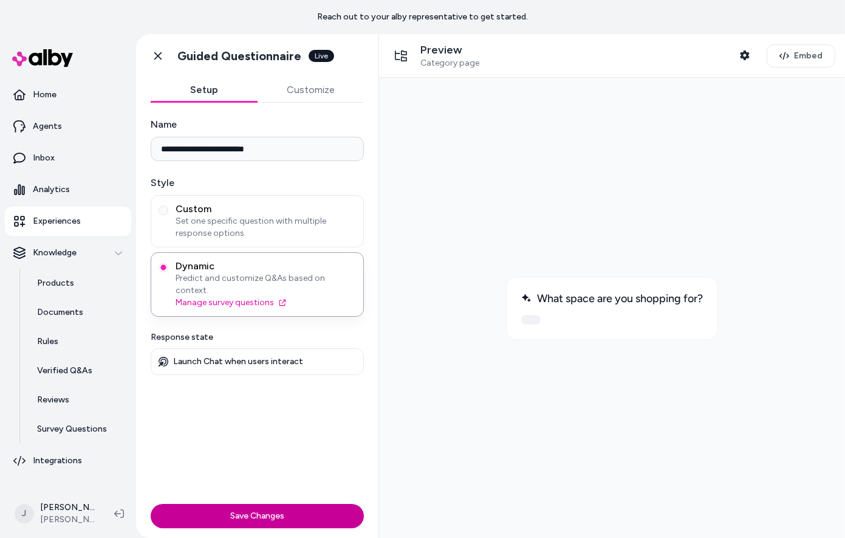
click at [288, 509] on button "Save Changes" at bounding box center [257, 516] width 213 height 24
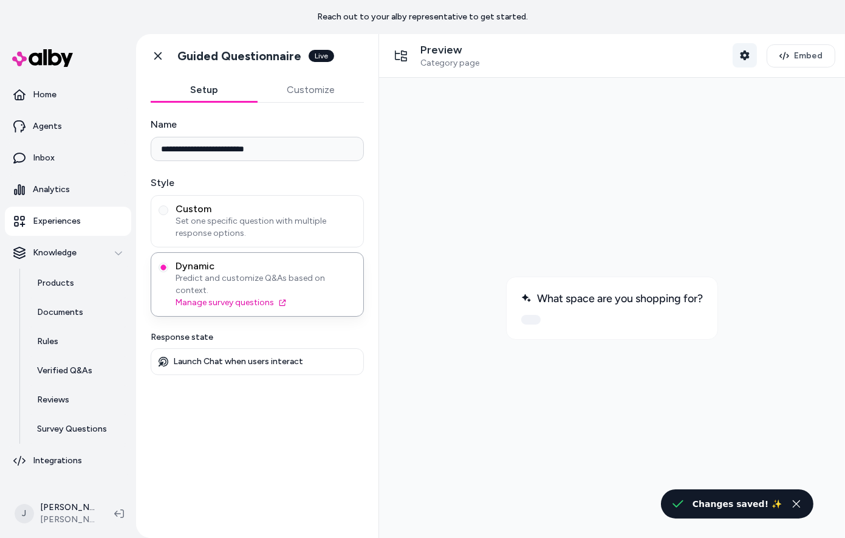
click at [744, 55] on icon "button" at bounding box center [744, 55] width 9 height 10
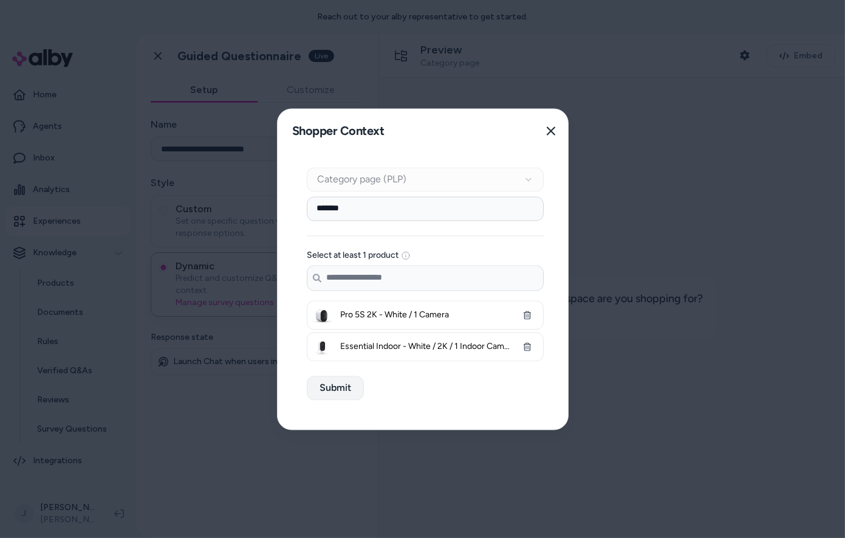
click at [338, 387] on button "Submit" at bounding box center [335, 387] width 57 height 24
click at [544, 129] on button "Close" at bounding box center [551, 130] width 24 height 24
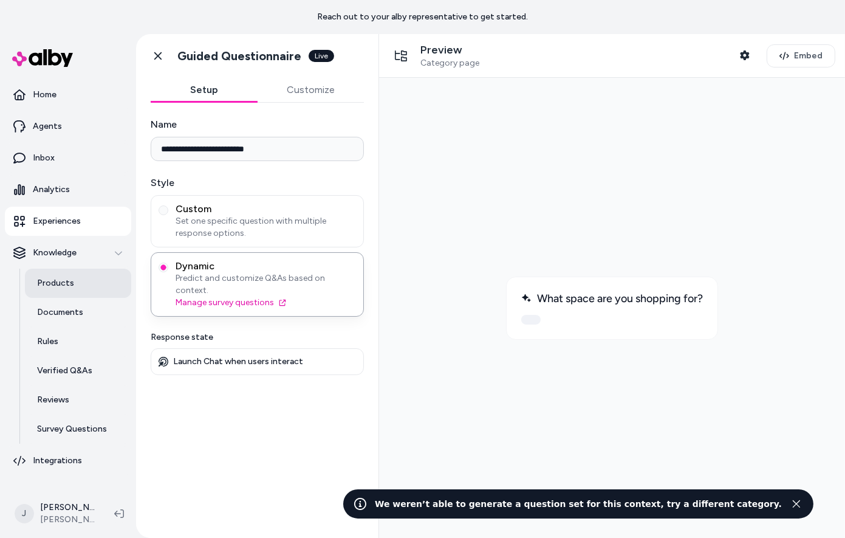
click at [58, 291] on link "Products" at bounding box center [78, 282] width 106 height 29
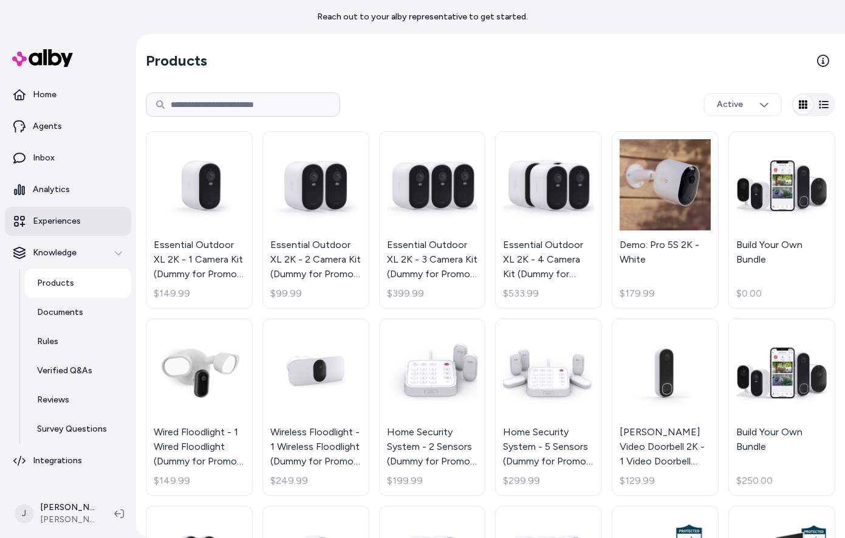
click at [67, 225] on p "Experiences" at bounding box center [57, 221] width 48 height 12
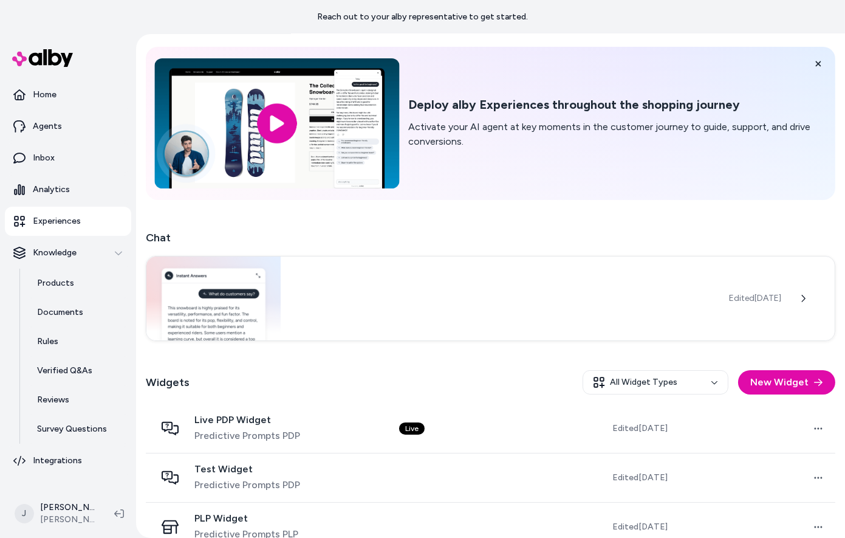
scroll to position [109, 0]
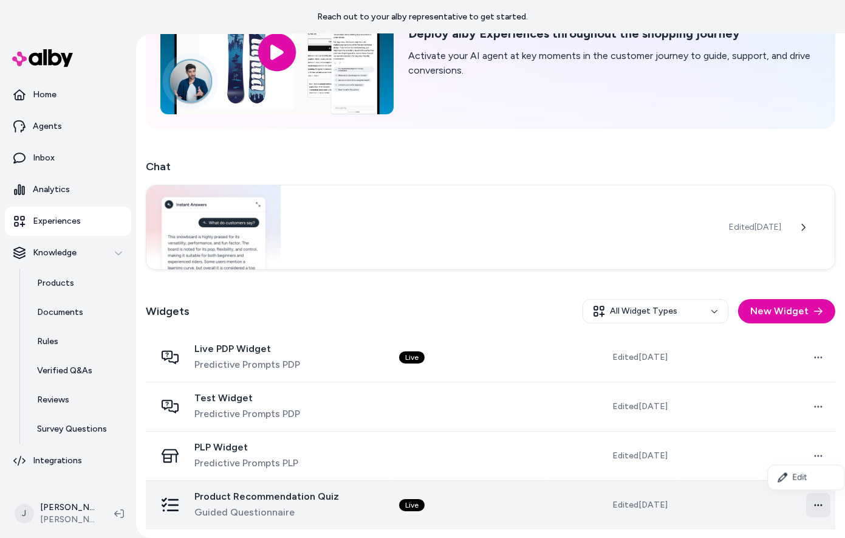
click at [814, 504] on html "Reach out to your alby representative to get started. Home Agents Inbox Analyti…" at bounding box center [422, 269] width 845 height 538
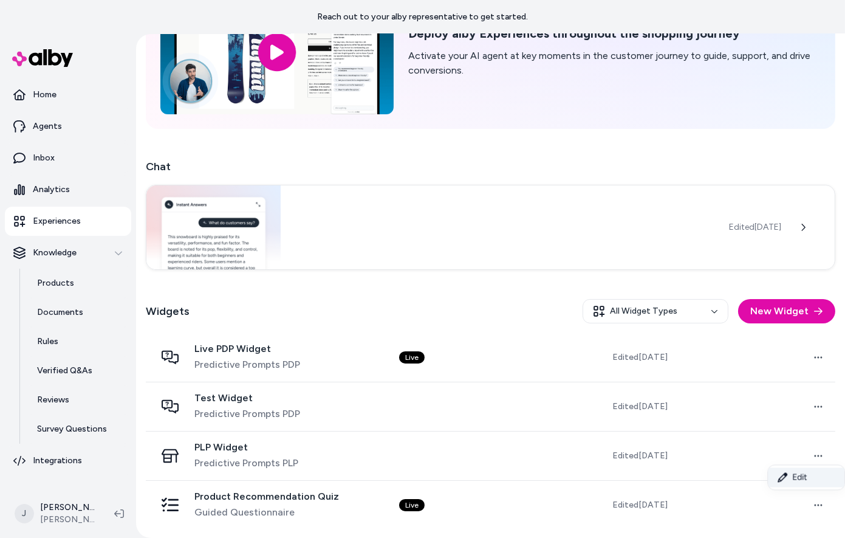
click at [804, 485] on link "Edit" at bounding box center [806, 476] width 77 height 19
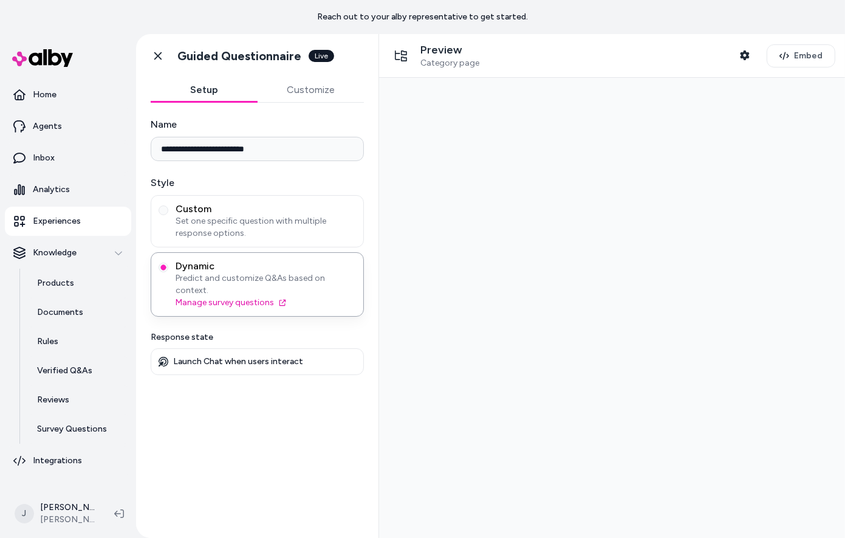
click at [295, 82] on button "Customize" at bounding box center [311, 90] width 107 height 24
click at [207, 94] on button "Setup" at bounding box center [204, 90] width 107 height 24
click at [742, 49] on button "Shopper Context" at bounding box center [744, 55] width 24 height 24
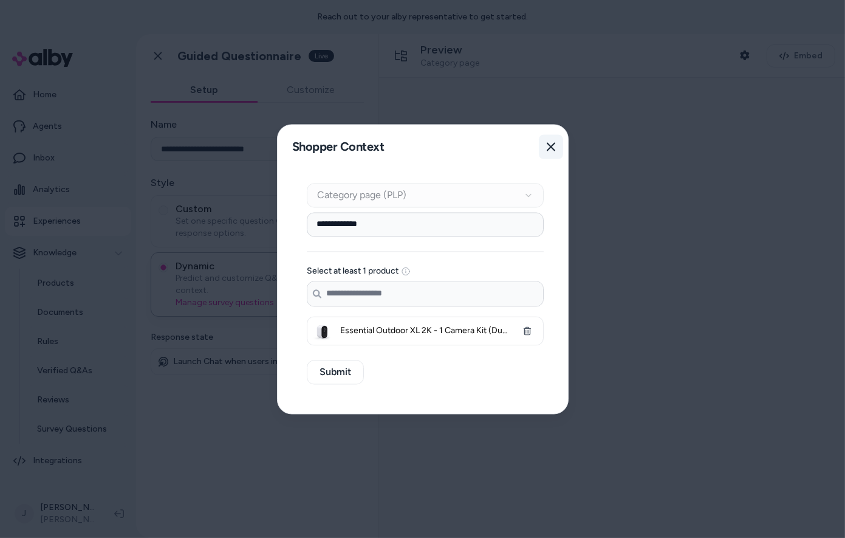
click at [546, 145] on icon "button" at bounding box center [551, 147] width 10 height 10
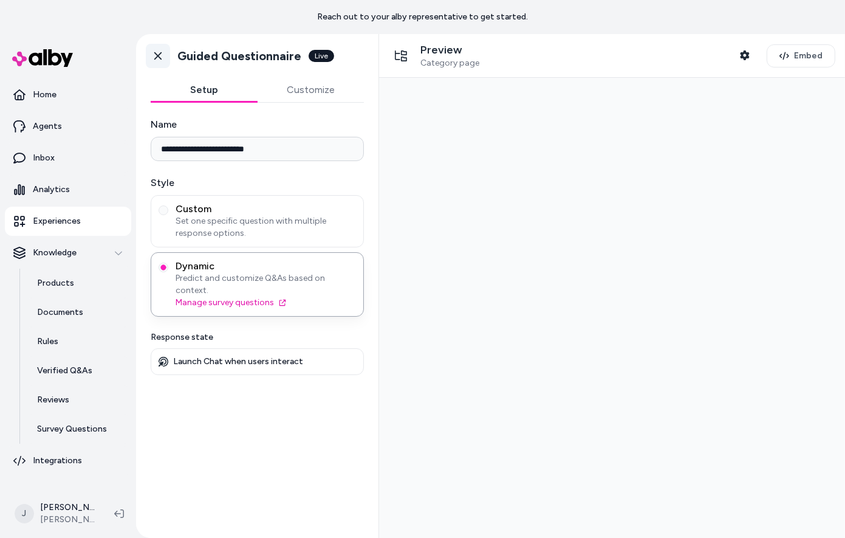
click at [157, 55] on icon at bounding box center [157, 56] width 7 height 8
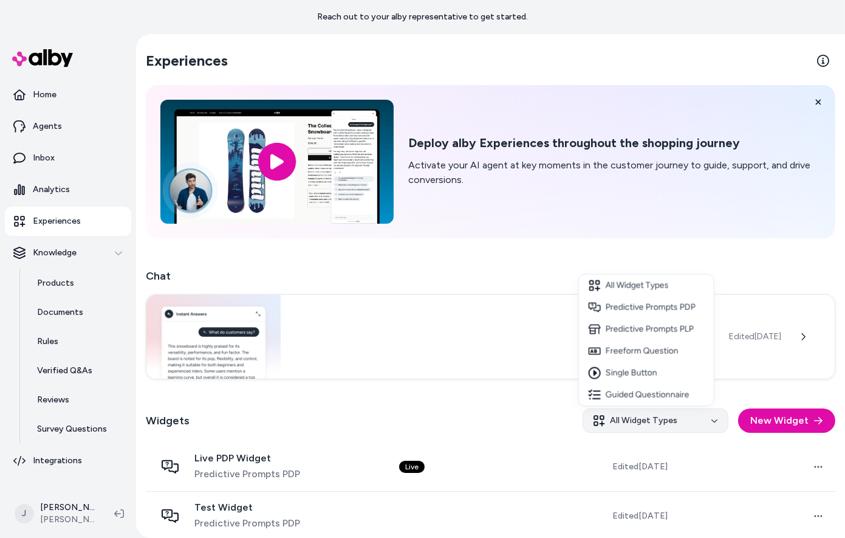
click at [603, 426] on html "Reach out to your alby representative to get started. Home Agents Inbox Analyti…" at bounding box center [422, 269] width 845 height 538
click at [525, 411] on html "Reach out to your alby representative to get started. Home Agents Inbox Analyti…" at bounding box center [422, 269] width 845 height 538
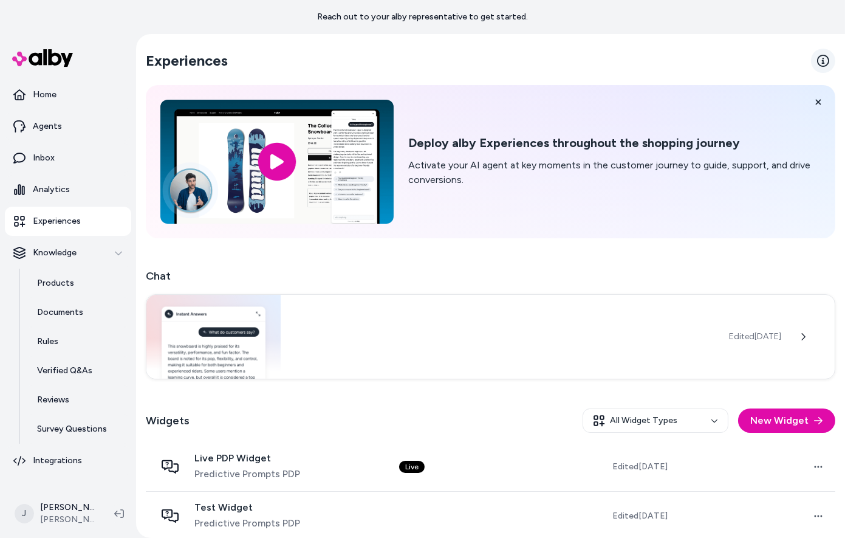
click at [817, 57] on icon at bounding box center [823, 61] width 12 height 12
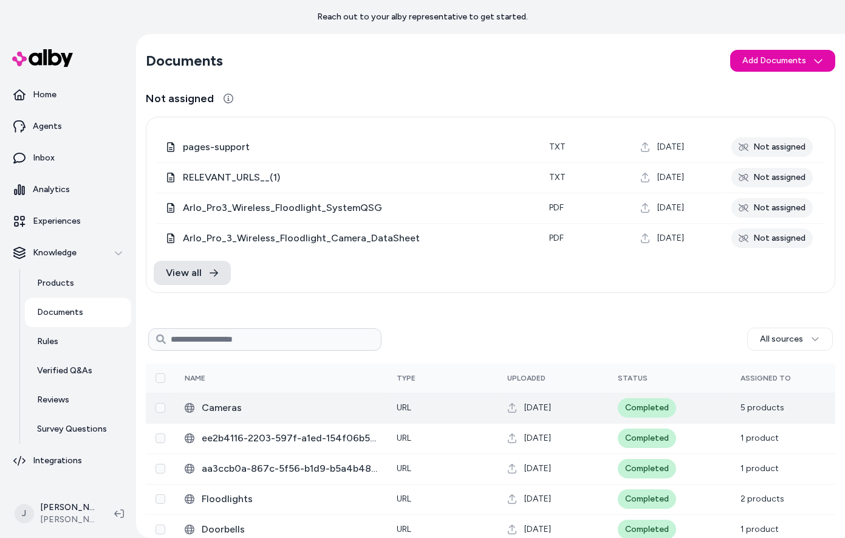
click at [226, 404] on span "Cameras" at bounding box center [290, 407] width 176 height 15
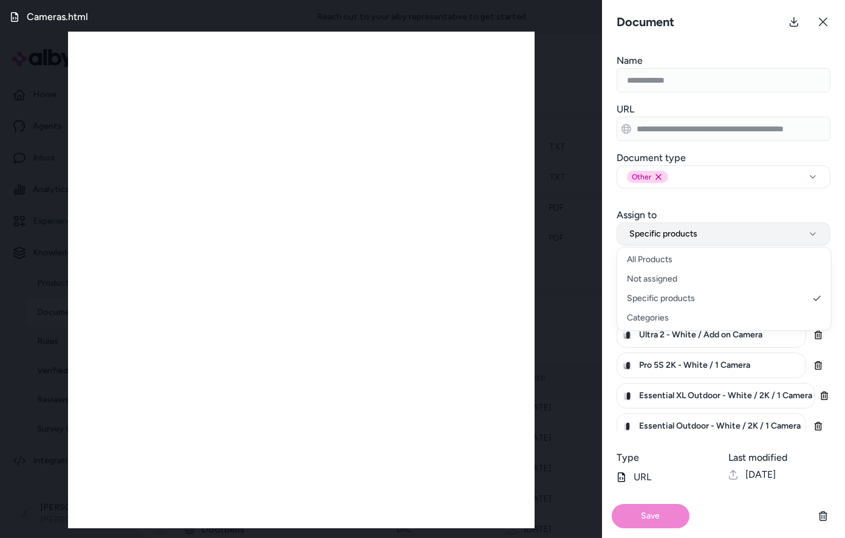
click at [705, 234] on button "Specific products" at bounding box center [723, 233] width 214 height 23
select select "***"
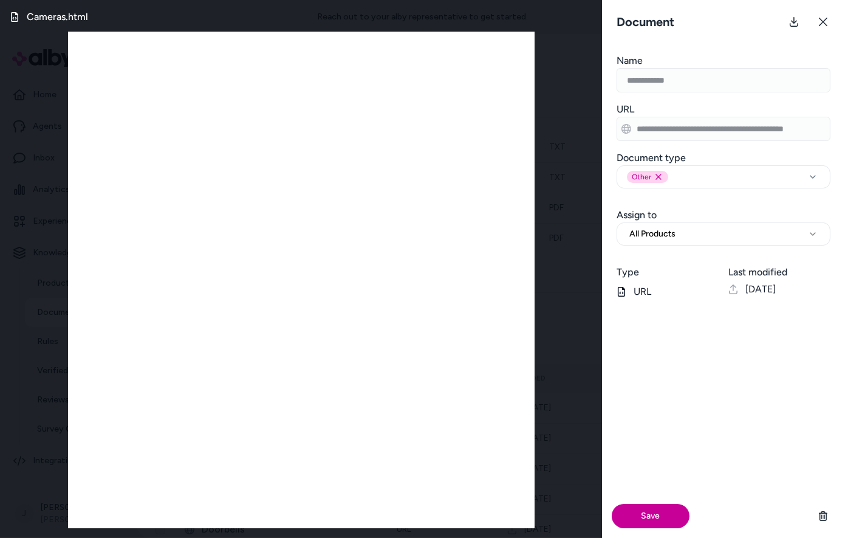
click at [641, 516] on button "Save" at bounding box center [651, 516] width 78 height 24
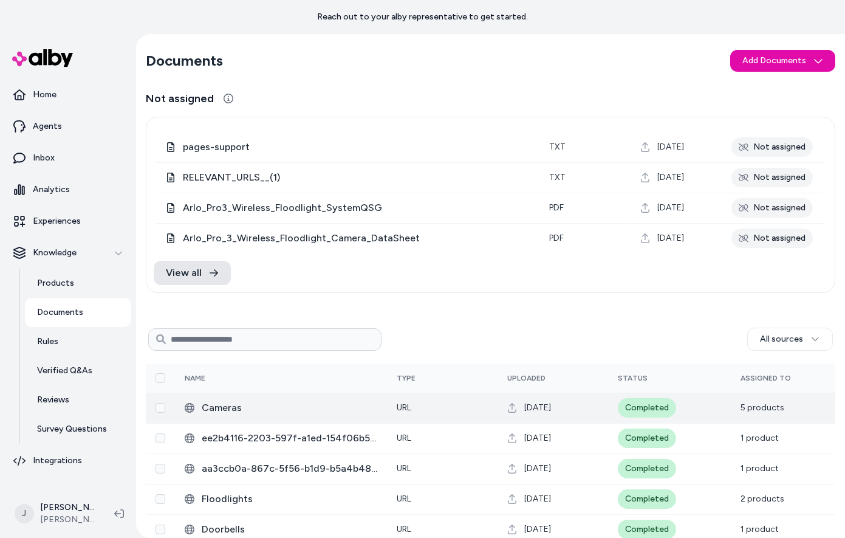
click at [219, 408] on span "Cameras" at bounding box center [290, 407] width 176 height 15
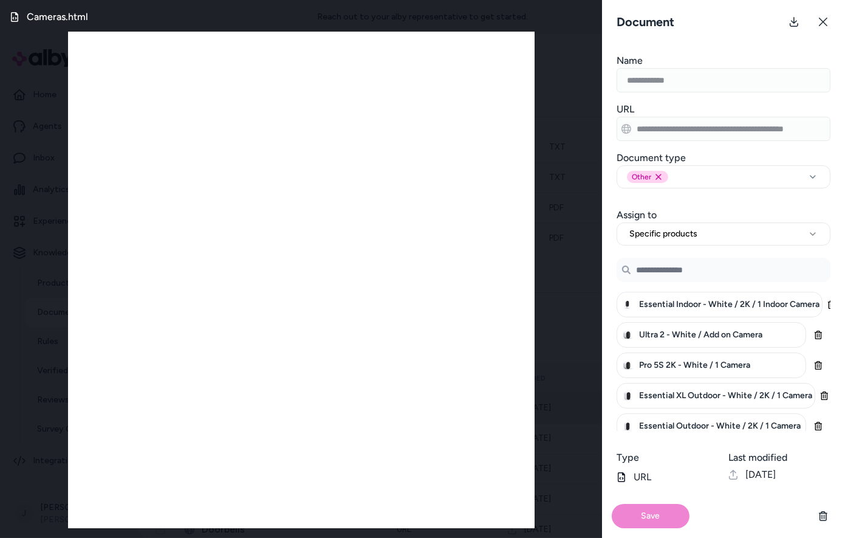
click at [709, 274] on input "Search Products" at bounding box center [723, 270] width 214 height 24
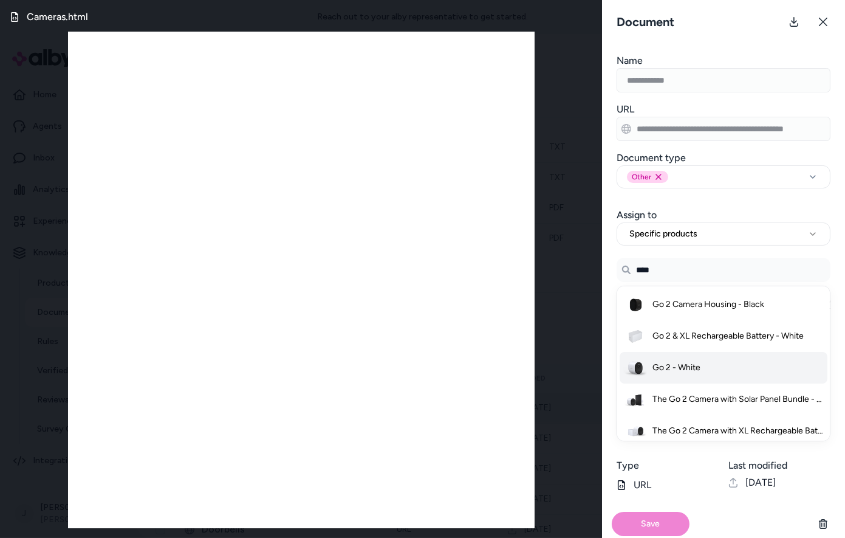
click at [700, 362] on span "Go 2 - White" at bounding box center [676, 367] width 48 height 12
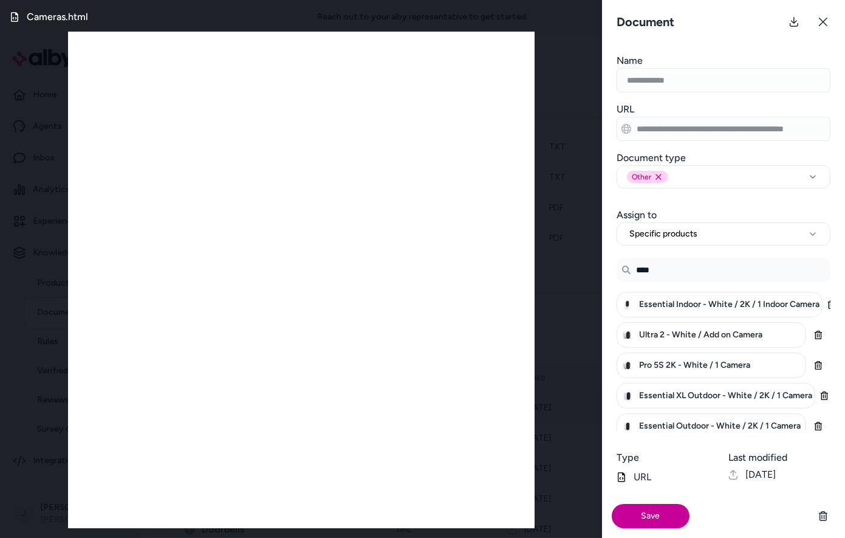
type input "****"
click at [655, 514] on button "Save" at bounding box center [651, 516] width 78 height 24
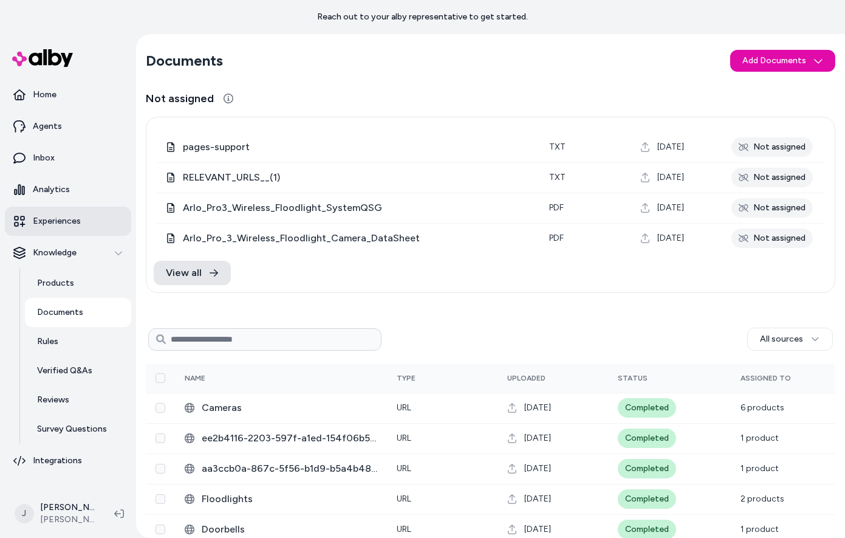
click at [77, 222] on p "Experiences" at bounding box center [57, 221] width 48 height 12
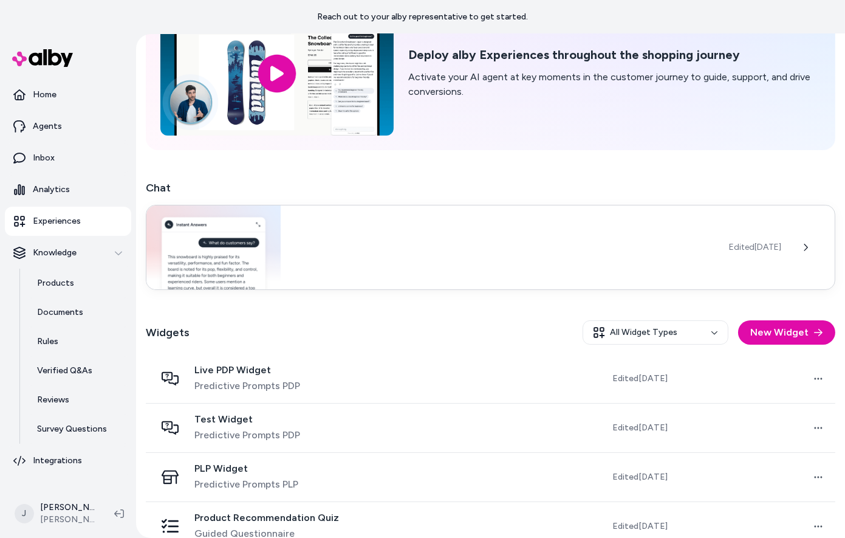
scroll to position [109, 0]
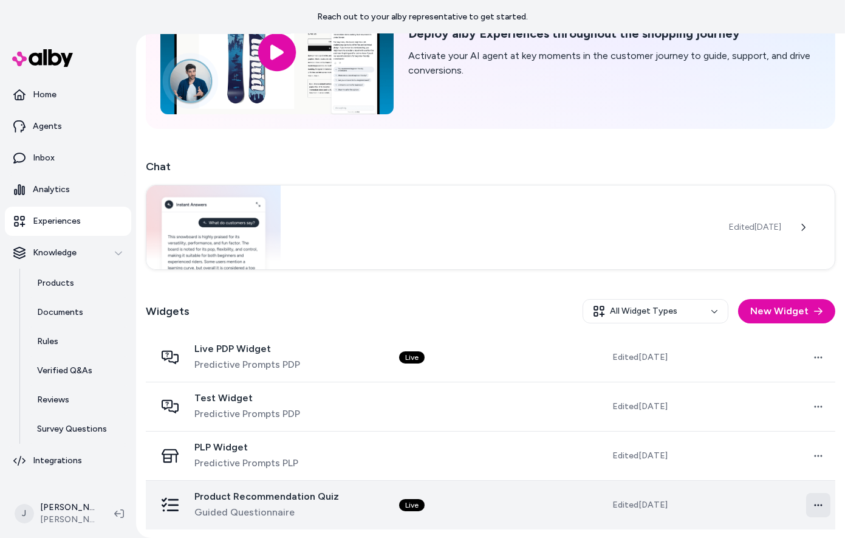
click at [813, 505] on html "Reach out to your alby representative to get started. Home Agents Inbox Analyti…" at bounding box center [422, 269] width 845 height 538
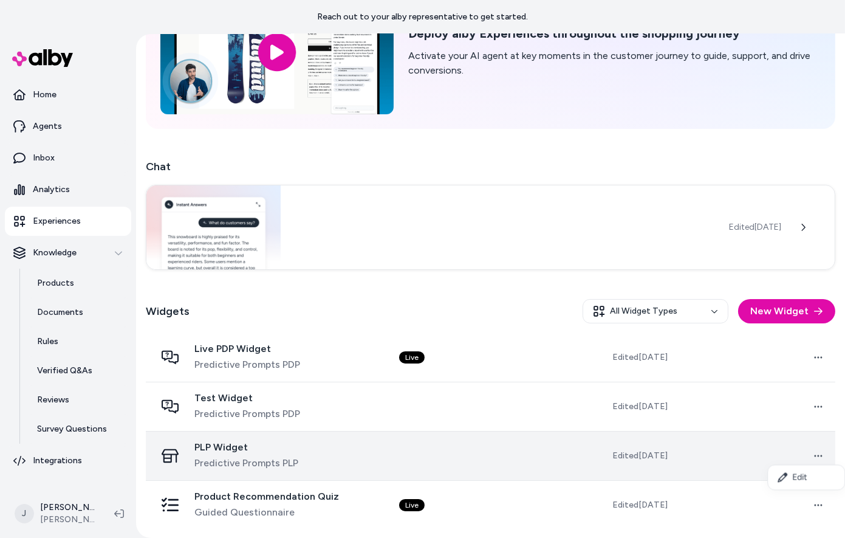
click at [743, 437] on html "Reach out to your alby representative to get started. Home Agents Inbox Analyti…" at bounding box center [422, 269] width 845 height 538
click at [813, 455] on html "Reach out to your alby representative to get started. Home Agents Inbox Analyti…" at bounding box center [422, 269] width 845 height 538
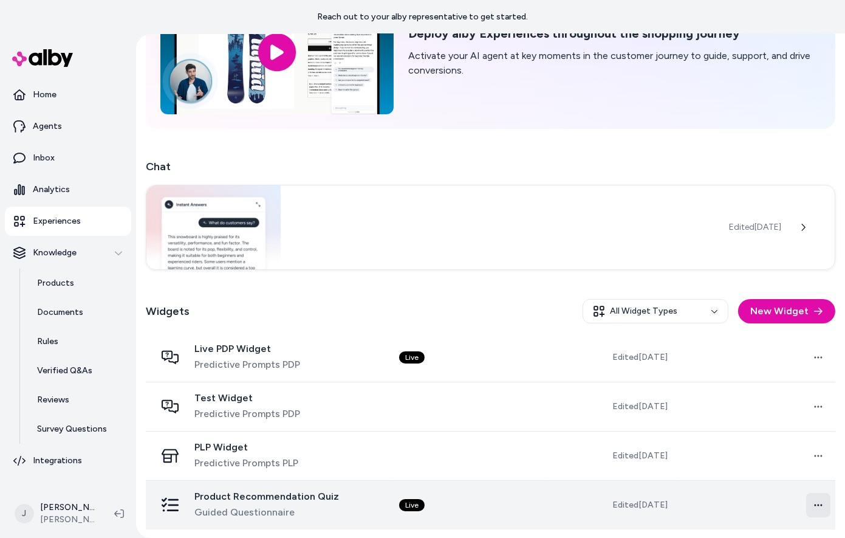
click at [816, 506] on html "Reach out to your alby representative to get started. Home Agents Inbox Analyti…" at bounding box center [422, 269] width 845 height 538
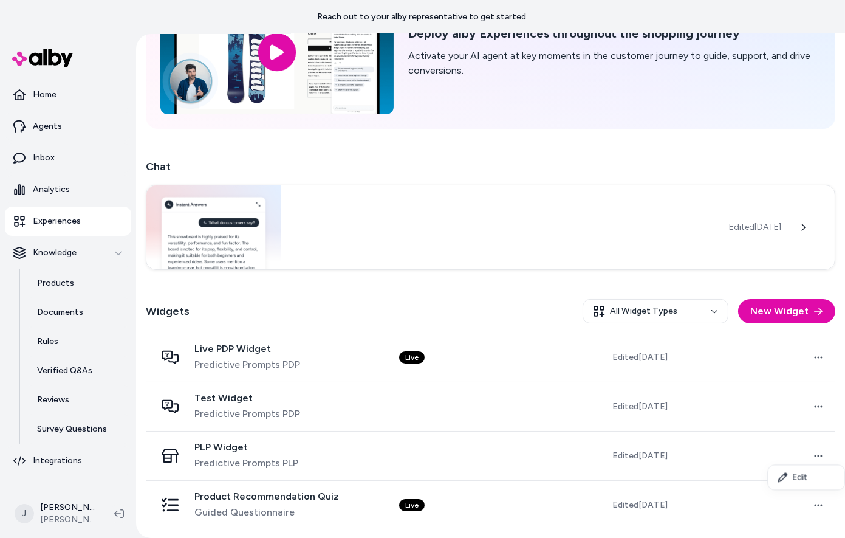
click at [681, 533] on html "Reach out to your alby representative to get started. Home Agents Inbox Analyti…" at bounding box center [422, 269] width 845 height 538
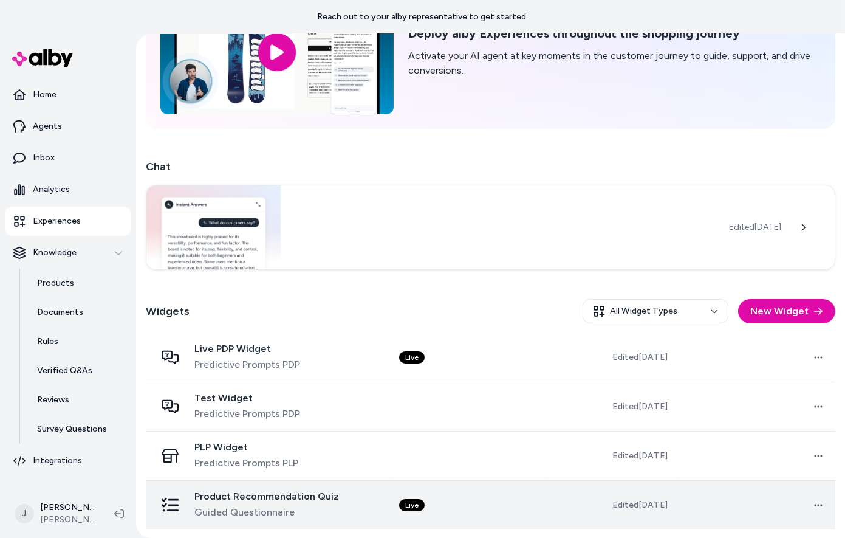
click at [655, 519] on td "Edited Sep 03, 2025" at bounding box center [611, 504] width 129 height 49
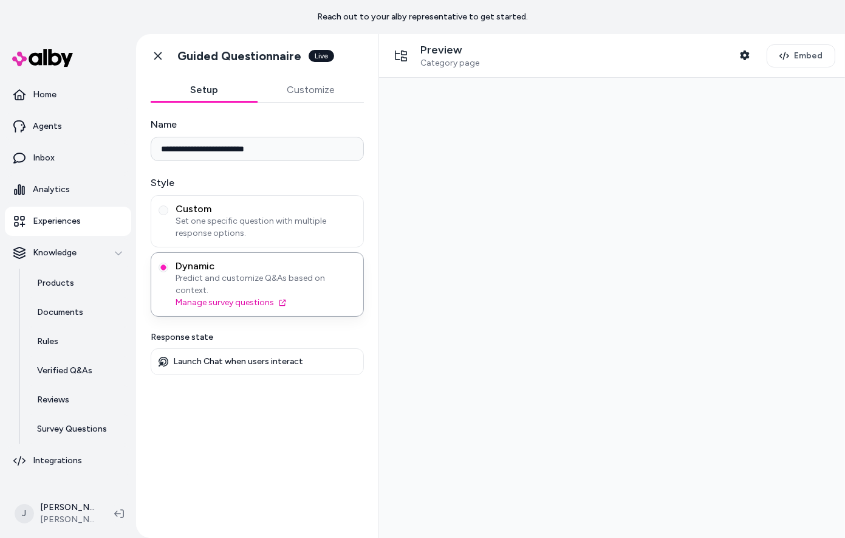
click at [284, 98] on button "Customize" at bounding box center [311, 90] width 107 height 24
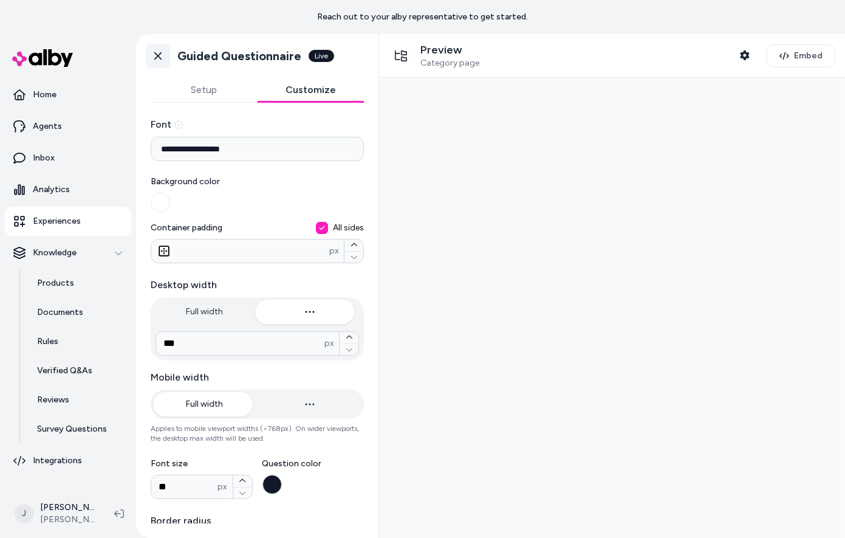
click at [163, 55] on icon at bounding box center [158, 56] width 12 height 12
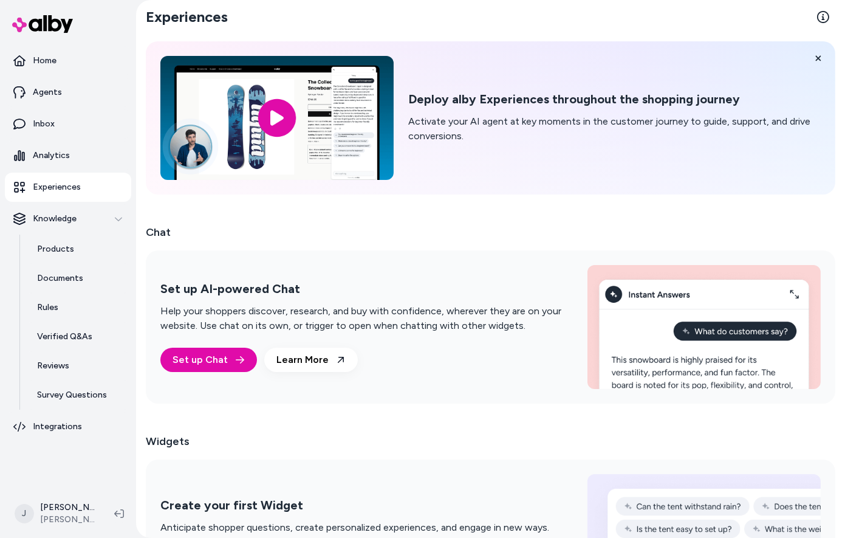
scroll to position [93, 0]
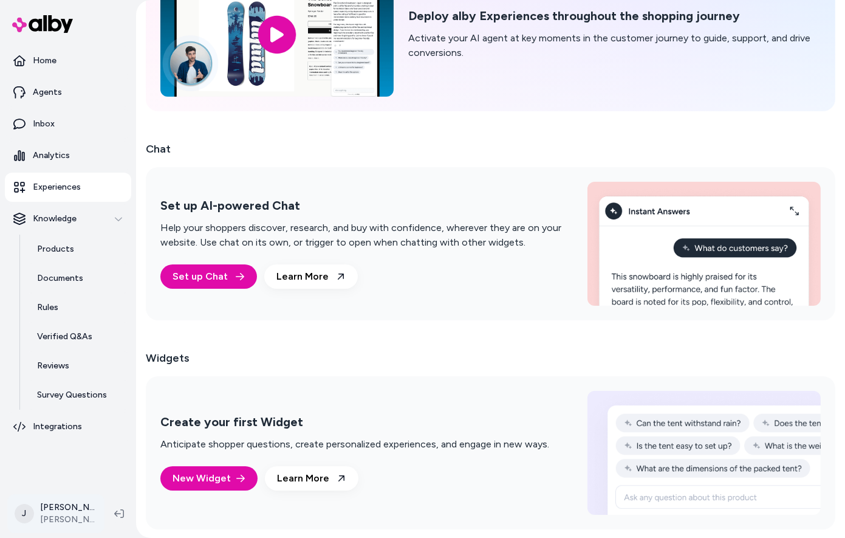
click at [47, 521] on html "Home Agents Inbox Analytics Experiences Knowledge Products Documents Rules Veri…" at bounding box center [422, 269] width 845 height 538
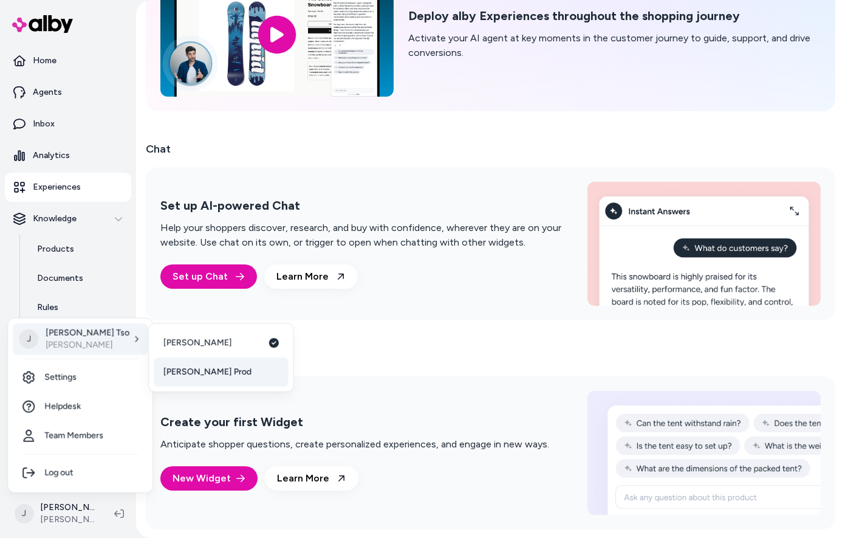
click at [211, 367] on link "[PERSON_NAME] Prod" at bounding box center [221, 371] width 135 height 29
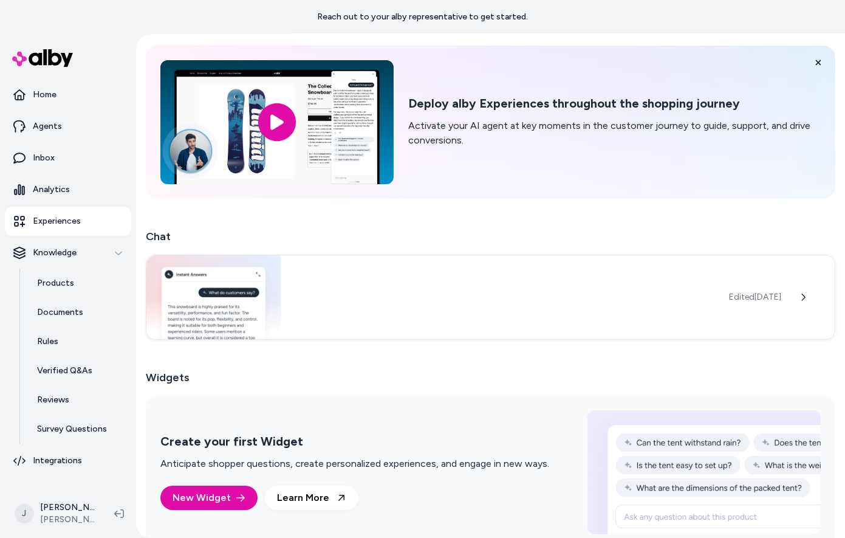
scroll to position [60, 0]
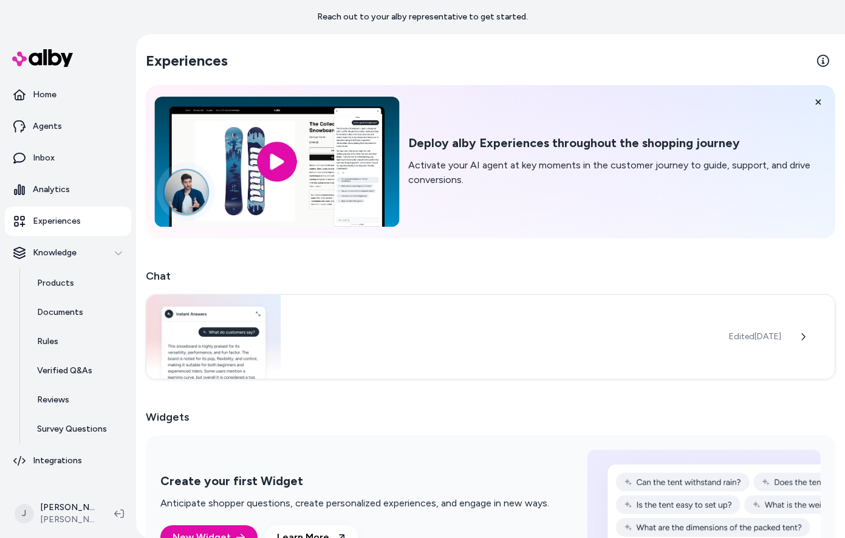
scroll to position [60, 0]
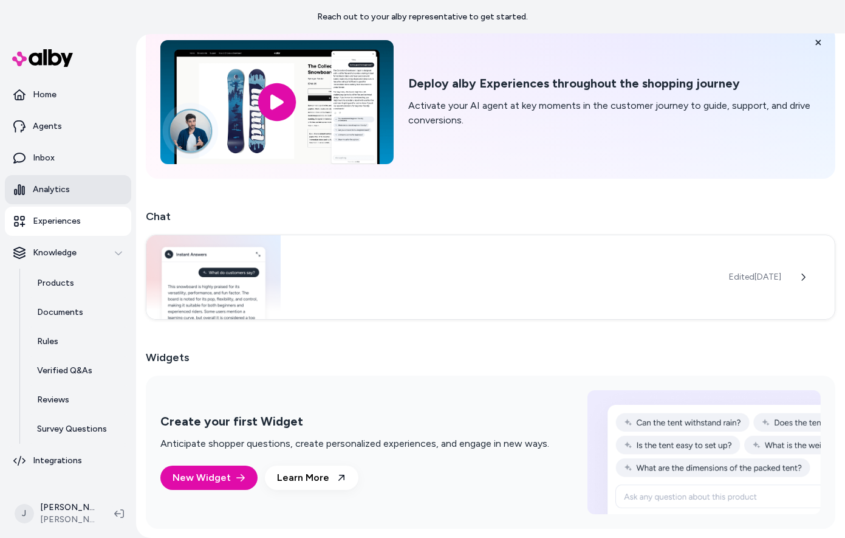
click at [58, 193] on p "Analytics" at bounding box center [51, 189] width 37 height 12
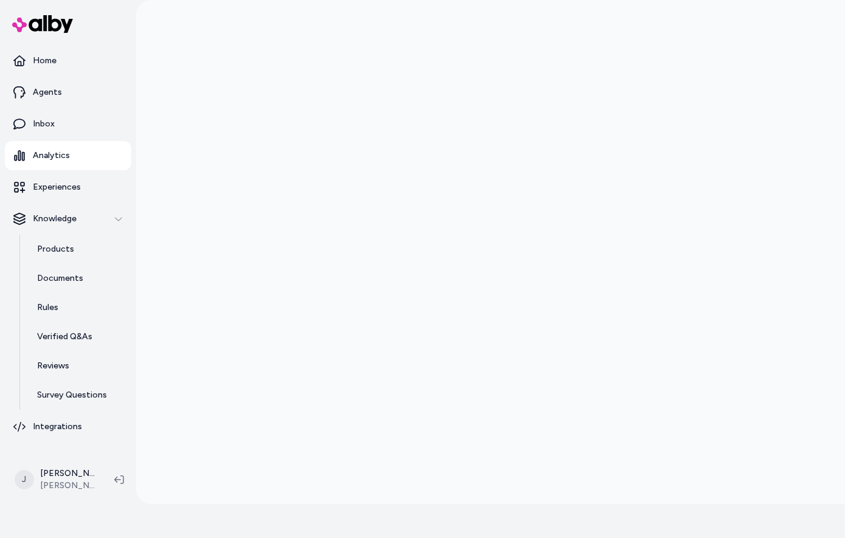
click at [58, 193] on p "Experiences" at bounding box center [57, 187] width 48 height 12
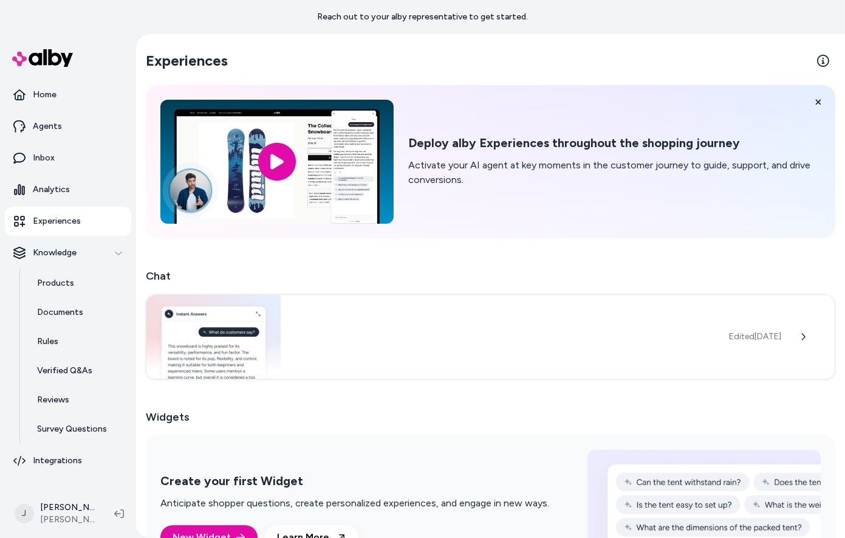
scroll to position [60, 0]
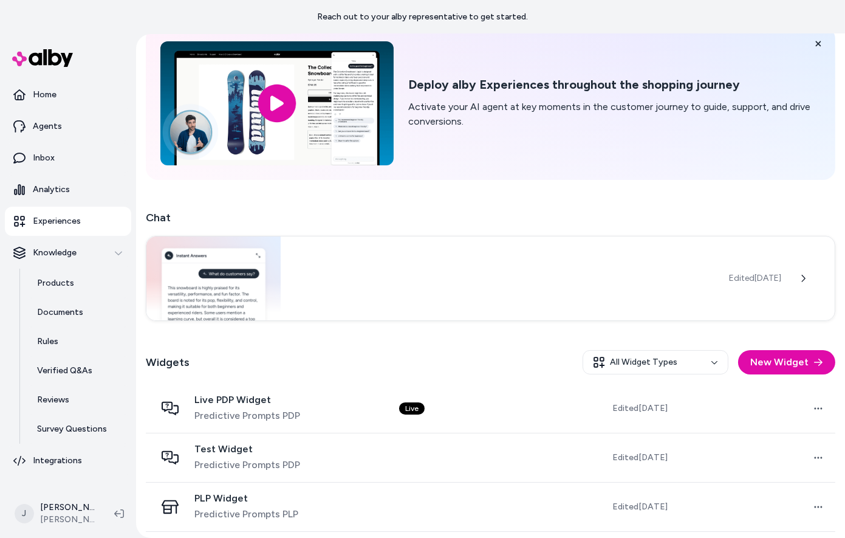
scroll to position [109, 0]
